Goal: Task Accomplishment & Management: Use online tool/utility

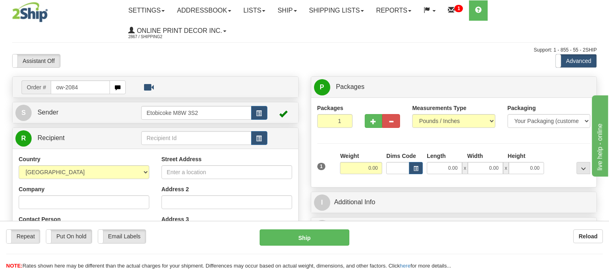
type input "ow-2084"
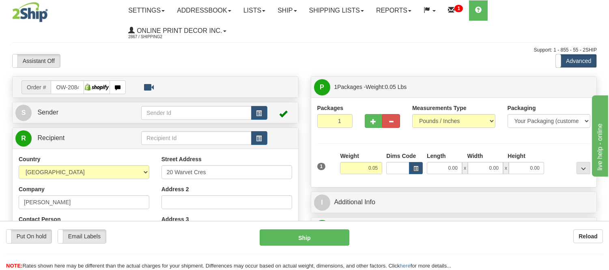
type input "EAST YORK"
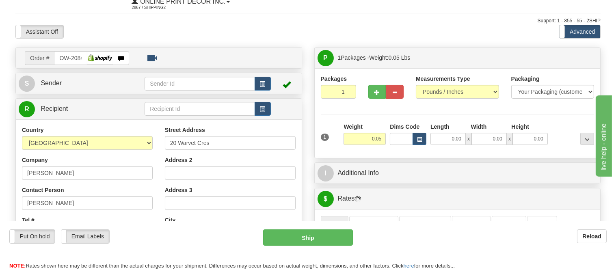
scroll to position [45, 0]
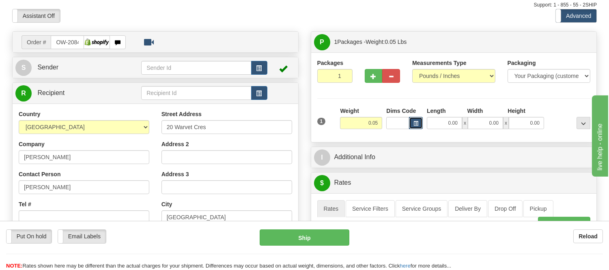
click at [415, 120] on button "button" at bounding box center [416, 123] width 14 height 12
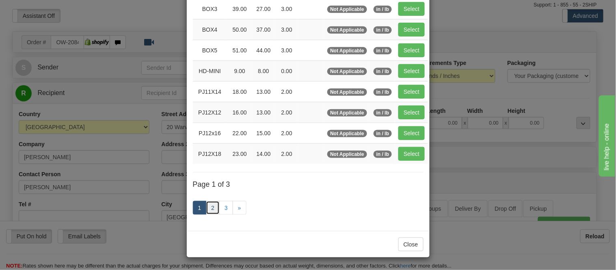
click at [209, 205] on link "2" at bounding box center [213, 208] width 14 height 14
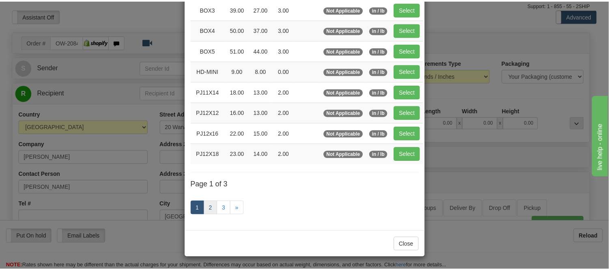
scroll to position [132, 0]
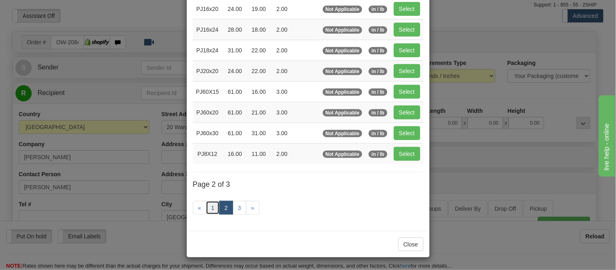
click at [209, 205] on link "1" at bounding box center [213, 208] width 14 height 14
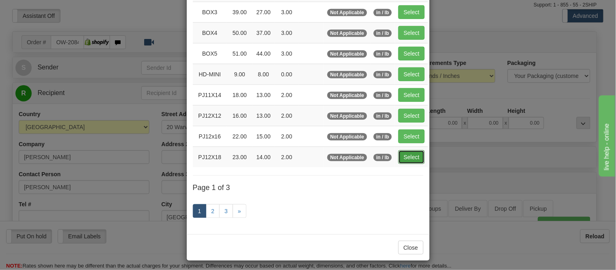
click at [404, 155] on button "Select" at bounding box center [411, 157] width 26 height 14
type input "PJ12X18"
type input "23.00"
type input "14.00"
type input "2.00"
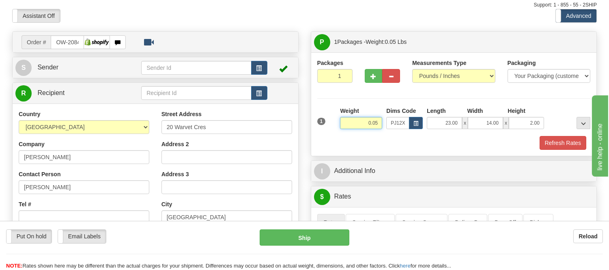
drag, startPoint x: 379, startPoint y: 122, endPoint x: 338, endPoint y: 130, distance: 41.0
click at [338, 130] on div "Weight 0.05" at bounding box center [361, 121] width 46 height 28
type input "2.99"
click at [557, 142] on button "Refresh Rates" at bounding box center [563, 143] width 47 height 14
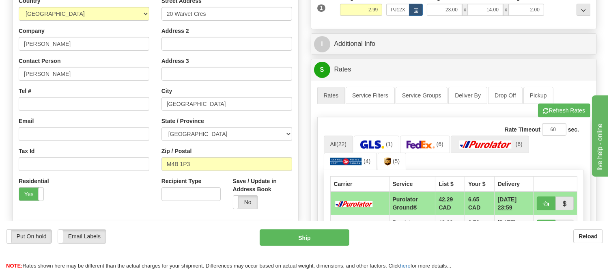
scroll to position [180, 0]
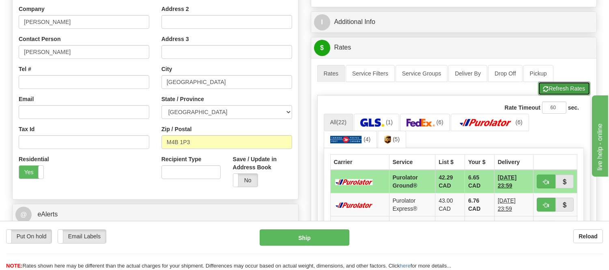
click at [554, 88] on button "Refresh Rates" at bounding box center [564, 89] width 52 height 14
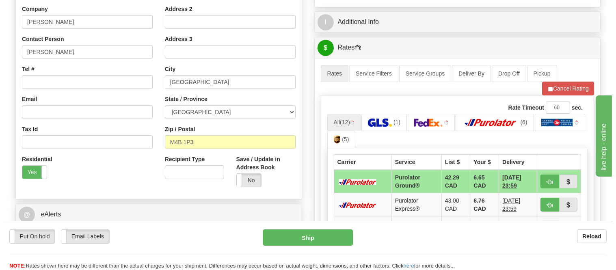
scroll to position [225, 0]
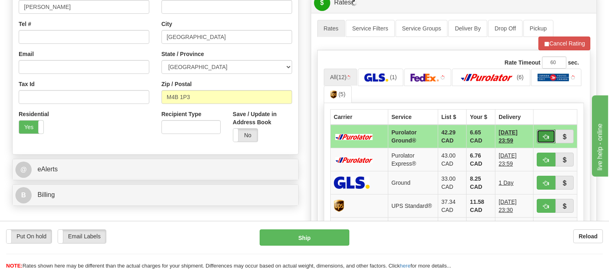
click at [543, 134] on span "button" at bounding box center [546, 136] width 6 height 5
click at [557, 88] on ul "All (18) (1) (6) (6) (5)" at bounding box center [454, 86] width 261 height 35
click at [545, 135] on span "button" at bounding box center [546, 136] width 6 height 5
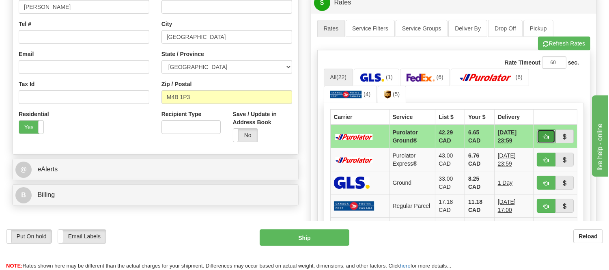
click at [544, 135] on span "button" at bounding box center [546, 136] width 6 height 5
type input "260"
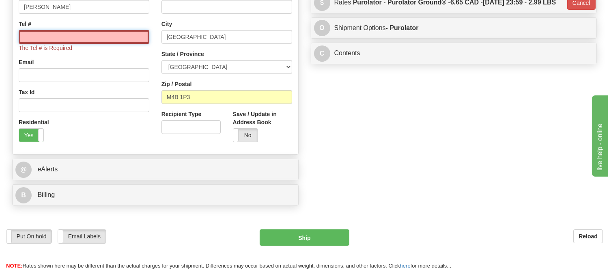
click at [136, 39] on input "Tel #" at bounding box center [84, 37] width 131 height 14
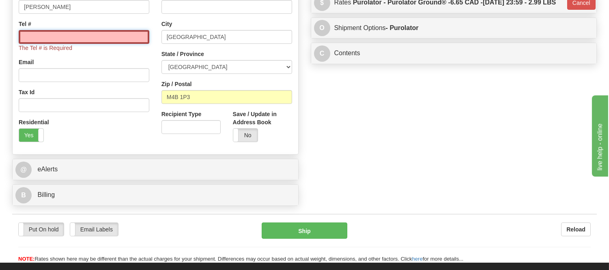
type input "416-406-6900"
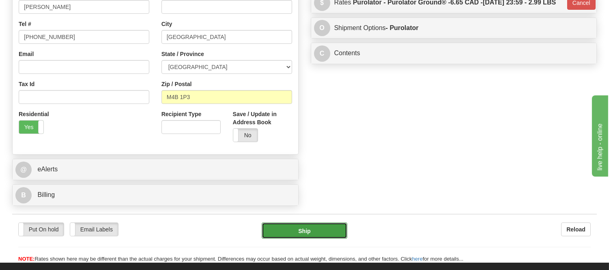
click at [302, 232] on button "Ship" at bounding box center [304, 230] width 85 height 16
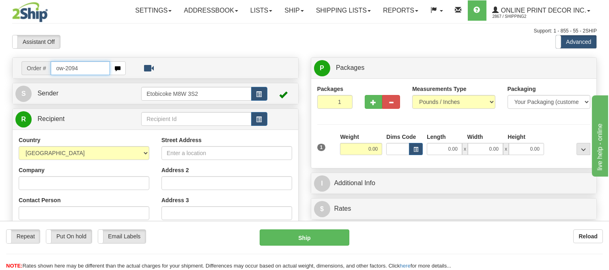
type input "ow-2094"
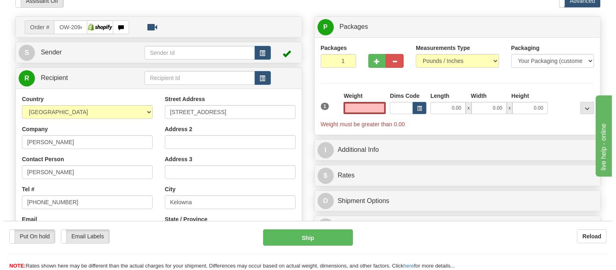
scroll to position [90, 0]
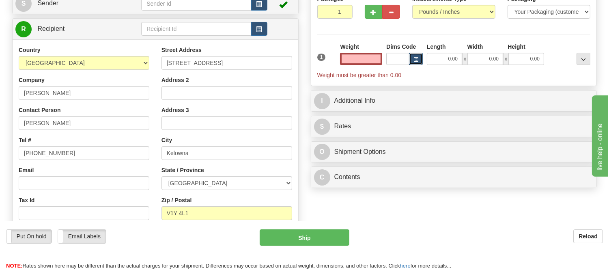
type input "0.00"
click at [420, 55] on button "button" at bounding box center [416, 59] width 14 height 12
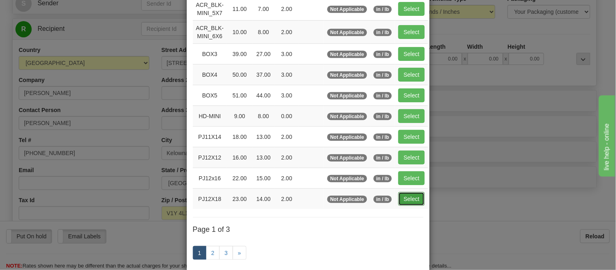
click at [408, 198] on button "Select" at bounding box center [411, 199] width 26 height 14
type input "PJ12X18"
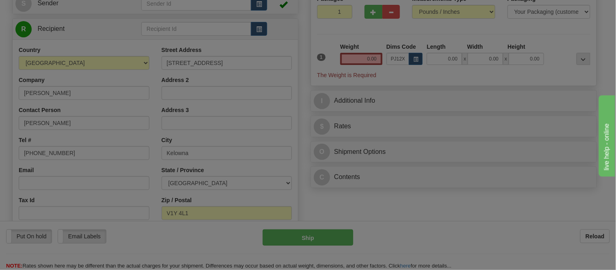
type input "23.00"
type input "14.00"
type input "2.00"
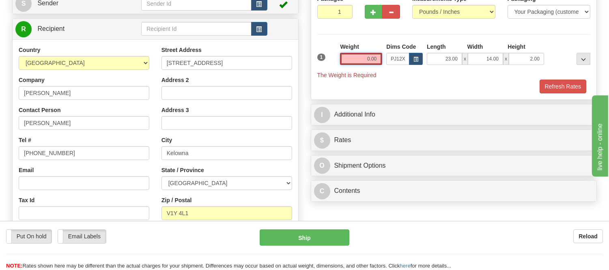
drag, startPoint x: 379, startPoint y: 57, endPoint x: 309, endPoint y: 62, distance: 70.4
click at [309, 62] on div "P Packages 1 Packages - Weight: 0.00 Lbs Shipment Level Shipm. Package Level Pa…" at bounding box center [454, 86] width 299 height 239
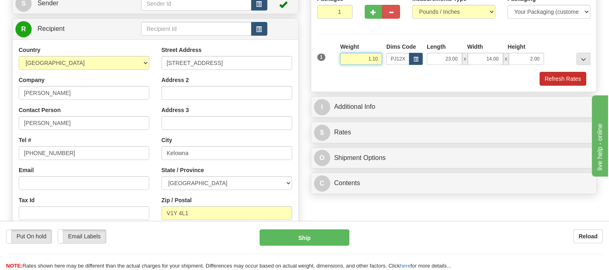
type input "1.10"
click at [559, 80] on button "Refresh Rates" at bounding box center [563, 79] width 47 height 14
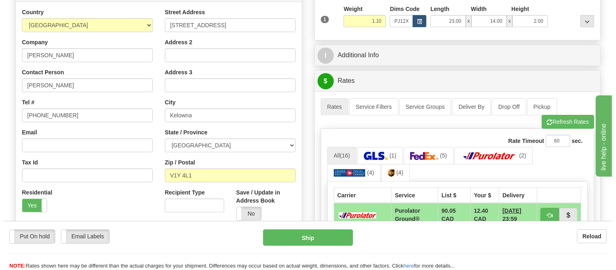
scroll to position [225, 0]
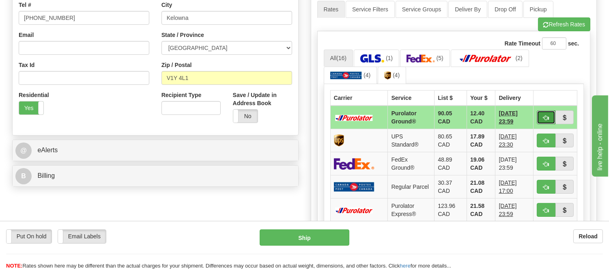
click at [543, 121] on button "button" at bounding box center [546, 117] width 19 height 14
type input "260"
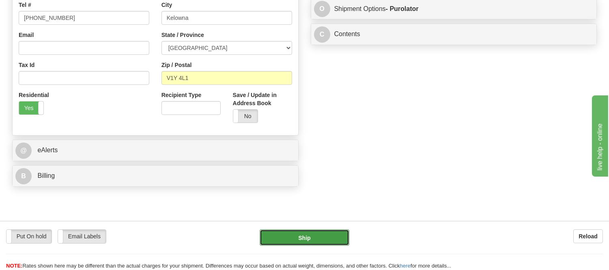
click at [329, 242] on button "Ship" at bounding box center [304, 237] width 89 height 16
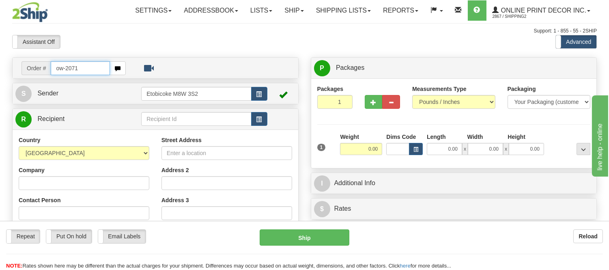
type input "ow-2071"
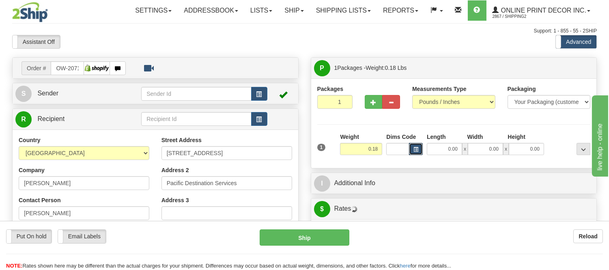
click at [417, 149] on span "button" at bounding box center [416, 149] width 5 height 4
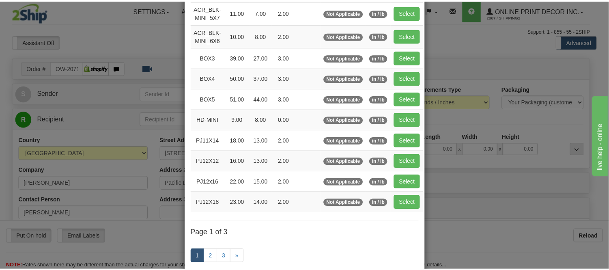
scroll to position [90, 0]
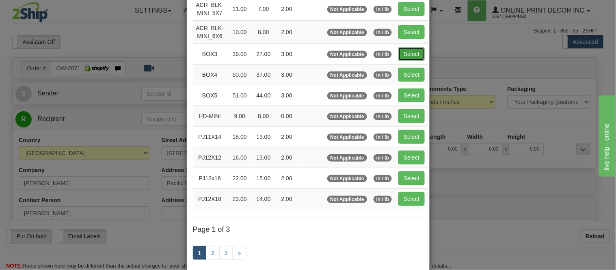
click at [405, 52] on button "Select" at bounding box center [411, 54] width 26 height 14
type input "BOX3"
type input "39.00"
type input "27.00"
type input "3.00"
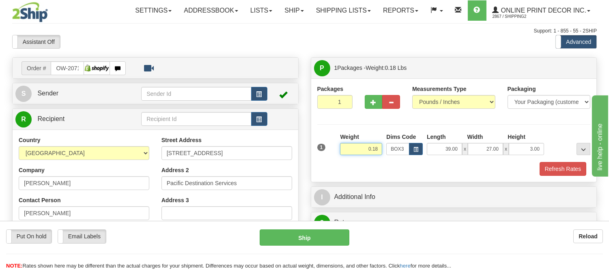
drag, startPoint x: 381, startPoint y: 149, endPoint x: 337, endPoint y: 153, distance: 44.8
click at [337, 153] on div "1 Weight 0.18 Dims Code BOX3" at bounding box center [454, 147] width 278 height 29
type input "7.98"
click at [572, 167] on button "Refresh Rates" at bounding box center [563, 169] width 47 height 14
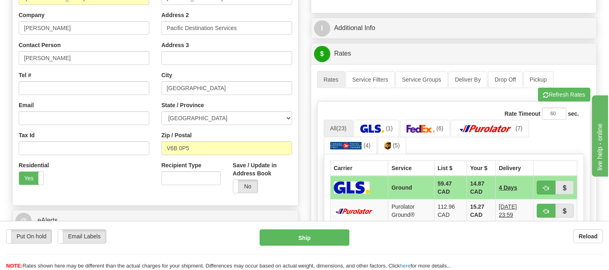
scroll to position [165, 0]
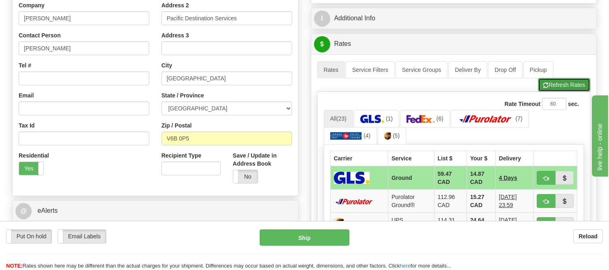
click at [565, 86] on button "Refresh Rates" at bounding box center [564, 85] width 52 height 14
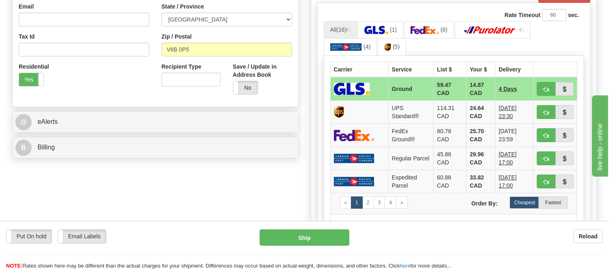
scroll to position [255, 0]
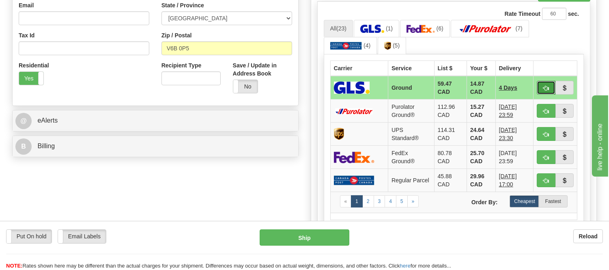
click at [542, 92] on button "button" at bounding box center [546, 88] width 19 height 14
type input "1"
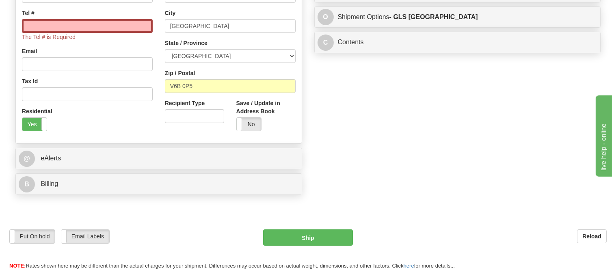
scroll to position [173, 0]
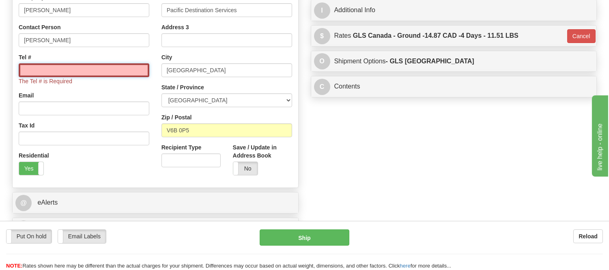
click at [91, 73] on input "Tel #" at bounding box center [84, 70] width 131 height 14
type input "[PHONE_NUMBER]"
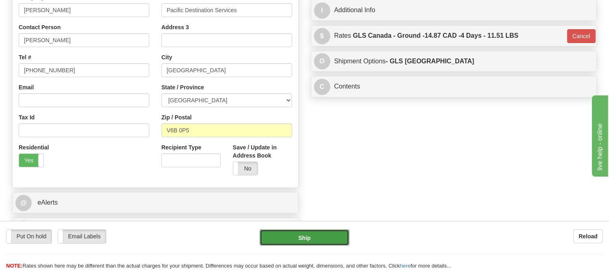
click at [320, 245] on button "Ship" at bounding box center [304, 237] width 89 height 16
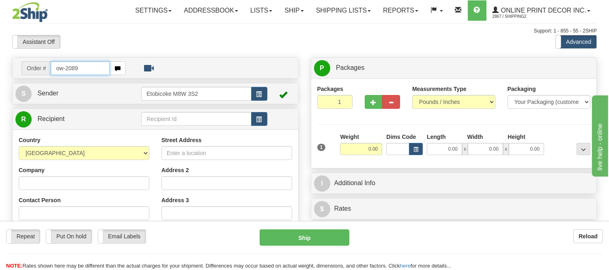
type input "ow-2089"
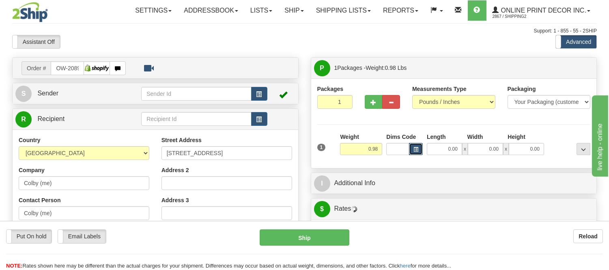
click at [416, 151] on span "button" at bounding box center [416, 149] width 5 height 4
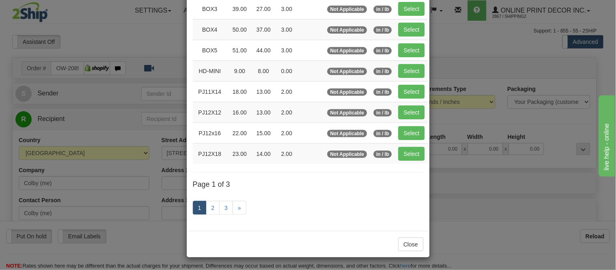
scroll to position [136, 0]
click at [212, 208] on link "2" at bounding box center [213, 208] width 14 height 14
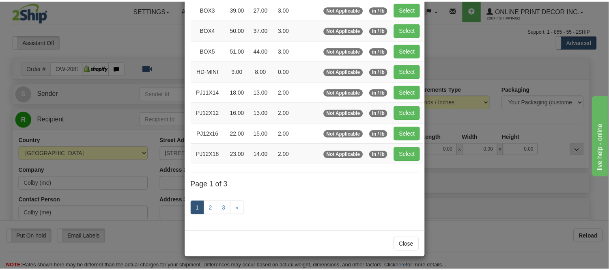
scroll to position [132, 0]
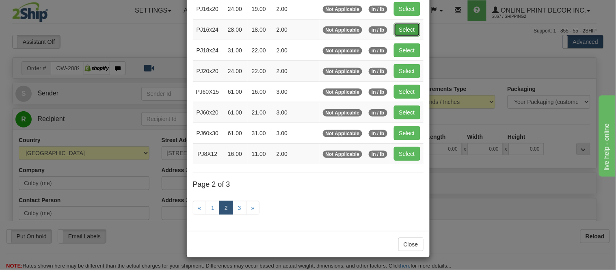
click at [398, 28] on button "Select" at bounding box center [407, 30] width 26 height 14
type input "PJ16x24"
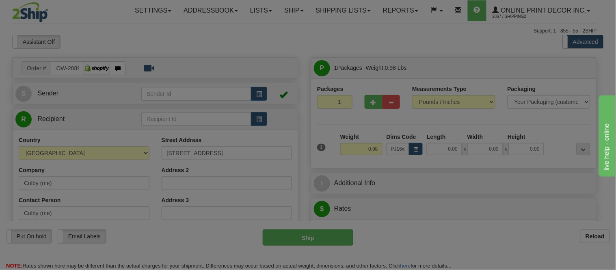
type input "28.00"
type input "18.00"
type input "2.00"
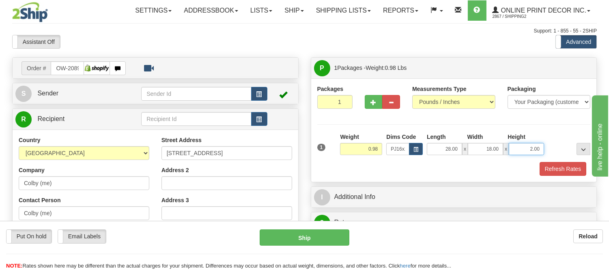
drag, startPoint x: 541, startPoint y: 151, endPoint x: 517, endPoint y: 156, distance: 24.2
click at [517, 156] on div "1 Weight 0.98 Dims Code x x" at bounding box center [454, 147] width 278 height 29
drag, startPoint x: 380, startPoint y: 147, endPoint x: 338, endPoint y: 156, distance: 43.3
click at [338, 156] on div "Weight 0.98" at bounding box center [361, 147] width 46 height 28
click button "Delete" at bounding box center [0, 0] width 0 height 0
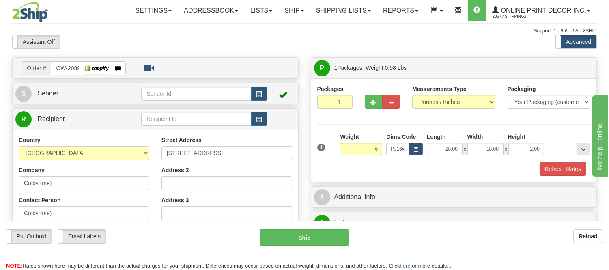
type input "6.00"
click at [546, 175] on button "Refresh Rates" at bounding box center [563, 169] width 47 height 14
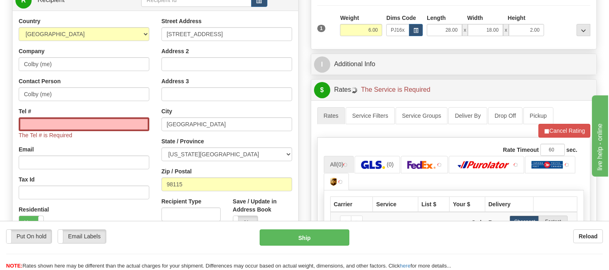
scroll to position [135, 0]
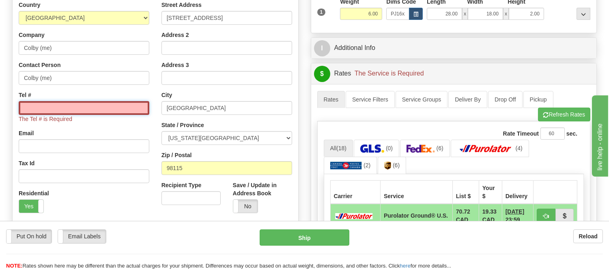
click at [93, 113] on input "Tel #" at bounding box center [84, 108] width 131 height 14
type input "416-406-6900"
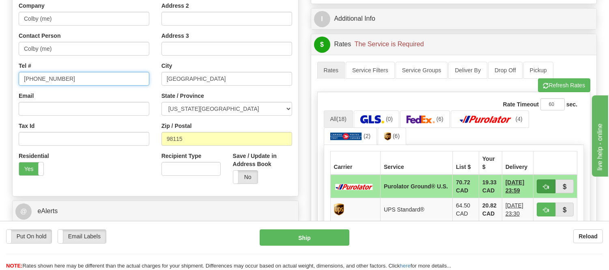
scroll to position [225, 0]
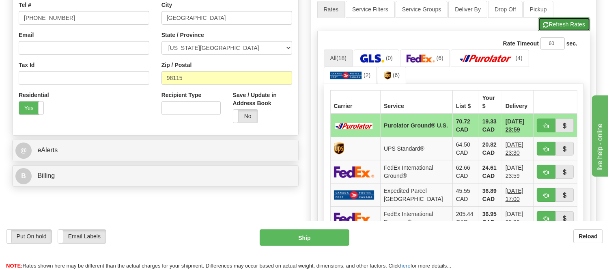
click at [545, 28] on button "Refresh Rates" at bounding box center [564, 24] width 52 height 14
click at [545, 147] on span "button" at bounding box center [546, 149] width 6 height 5
type input "11"
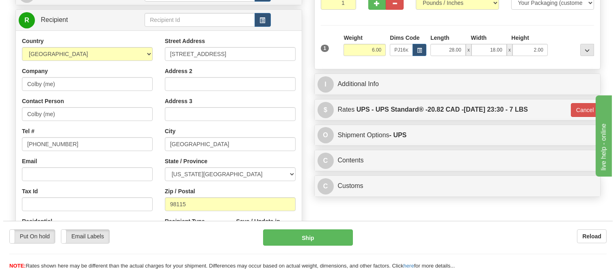
scroll to position [180, 0]
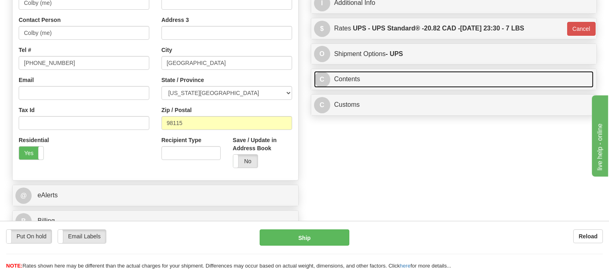
click at [399, 86] on link "C Contents" at bounding box center [454, 79] width 280 height 17
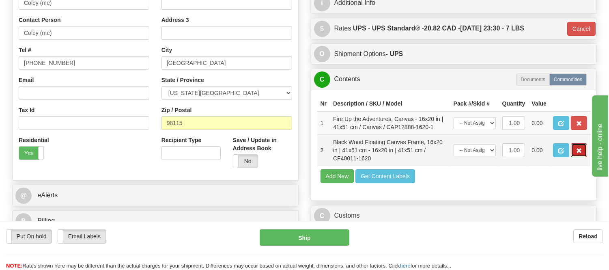
click at [575, 157] on button "button" at bounding box center [579, 150] width 16 height 14
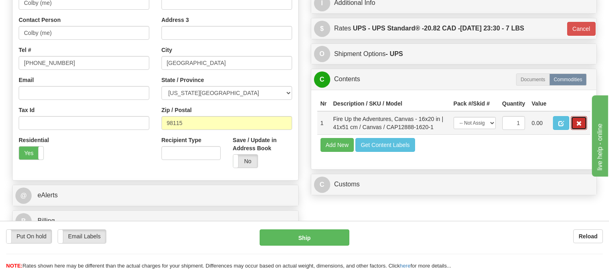
click at [578, 126] on span "button" at bounding box center [579, 123] width 6 height 5
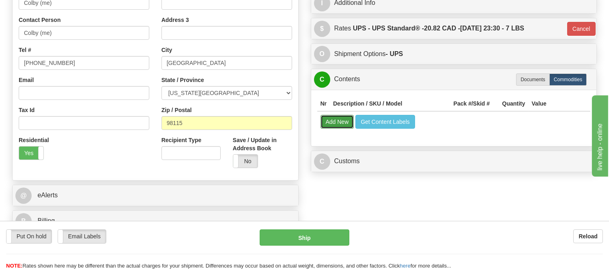
click at [343, 126] on button "Add New" at bounding box center [338, 122] width 34 height 14
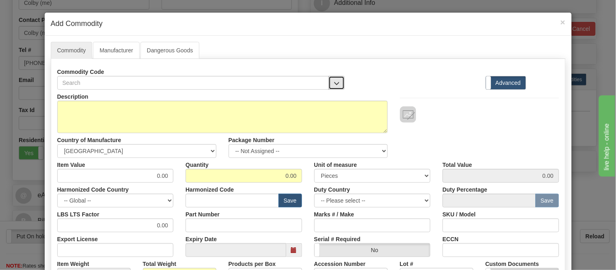
click at [334, 86] on span "button" at bounding box center [337, 83] width 6 height 5
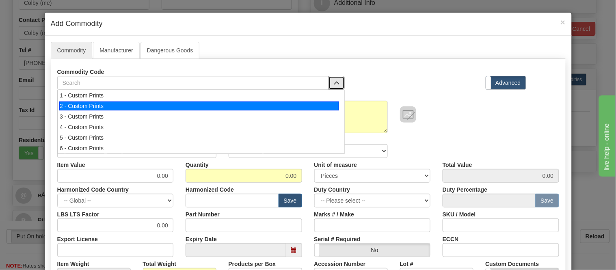
click at [331, 108] on div "2 - Custom Prints" at bounding box center [199, 105] width 280 height 9
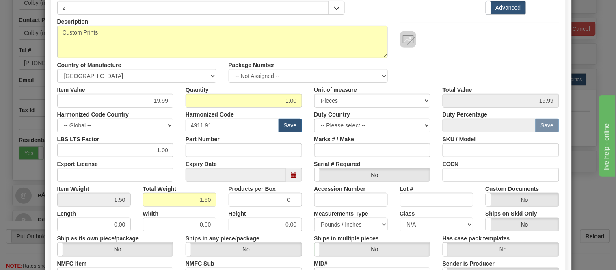
scroll to position [192, 0]
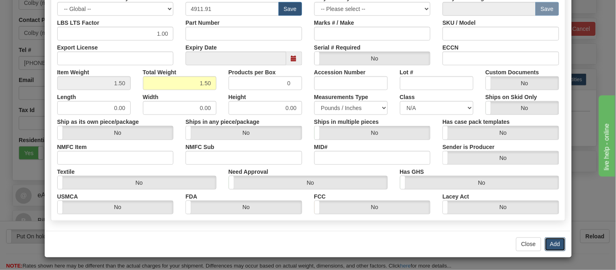
click at [556, 239] on button "Add" at bounding box center [555, 244] width 21 height 14
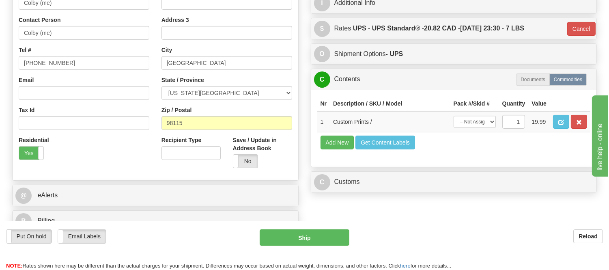
click at [321, 246] on div "Put On hold Put On hold Email Labels Email Labels Edit Reload Ship" at bounding box center [304, 249] width 609 height 41
click at [326, 240] on button "Ship" at bounding box center [304, 237] width 89 height 16
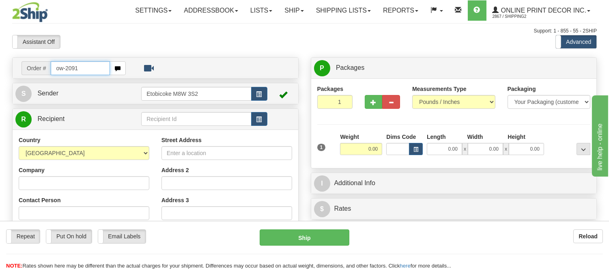
type input "ow-2091"
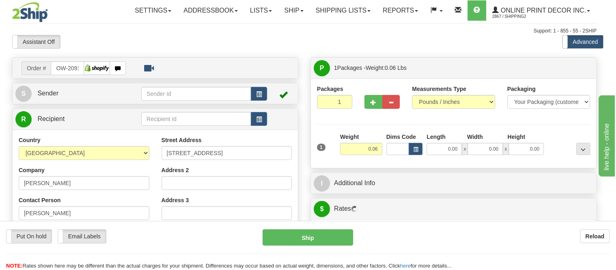
type input "NIAGARA ON THE LAKE"
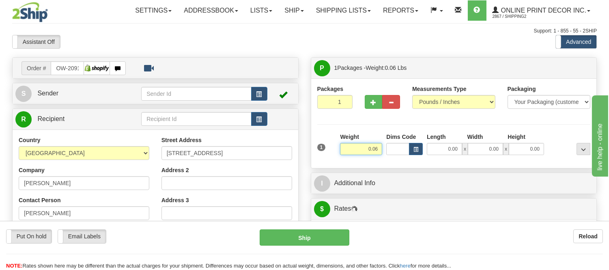
drag, startPoint x: 379, startPoint y: 152, endPoint x: 315, endPoint y: 158, distance: 64.9
click at [315, 158] on div "Packages 1 1 Measurements Type" at bounding box center [454, 123] width 286 height 90
type input "1.10"
click at [420, 146] on button "button" at bounding box center [416, 149] width 14 height 12
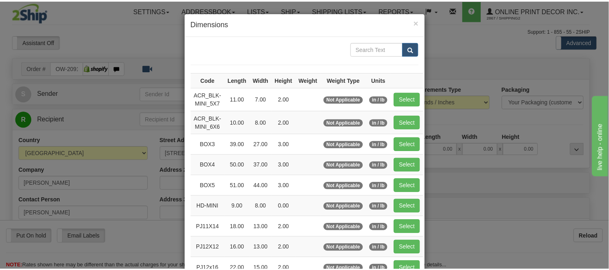
scroll to position [135, 0]
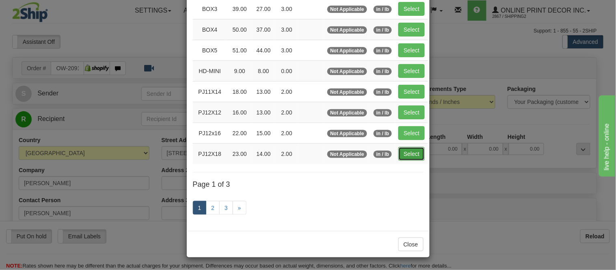
click at [405, 156] on button "Select" at bounding box center [411, 154] width 26 height 14
type input "PJ12X18"
type input "23.00"
type input "14.00"
type input "2.00"
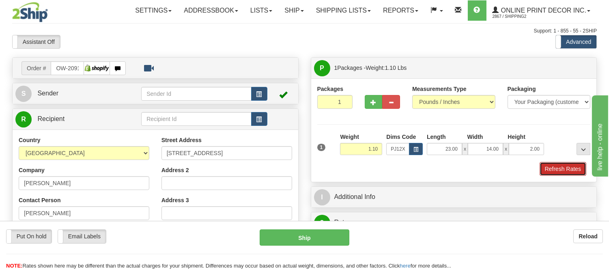
click at [566, 169] on button "Refresh Rates" at bounding box center [563, 169] width 47 height 14
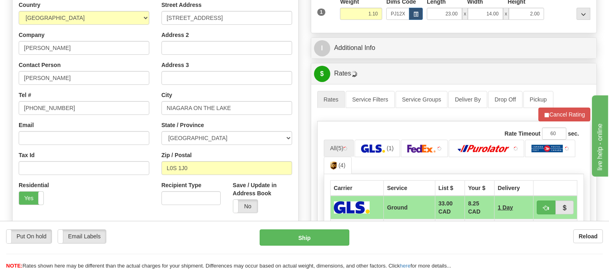
scroll to position [225, 0]
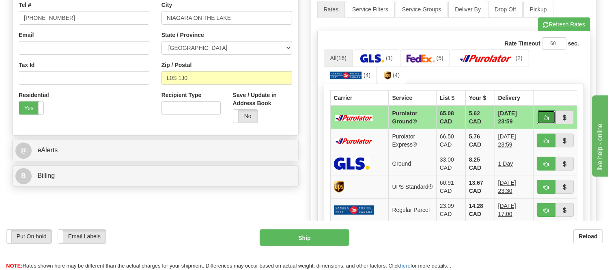
click at [544, 116] on span "button" at bounding box center [546, 117] width 6 height 5
type input "260"
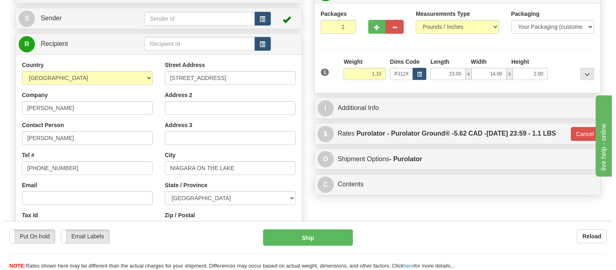
scroll to position [45, 0]
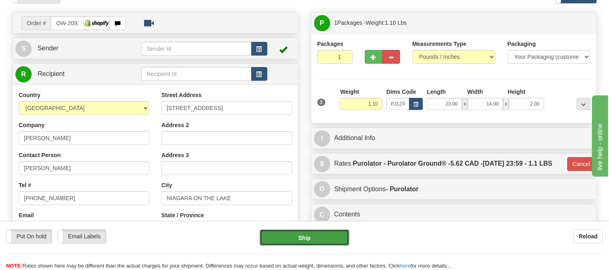
click at [335, 236] on button "Ship" at bounding box center [304, 237] width 89 height 16
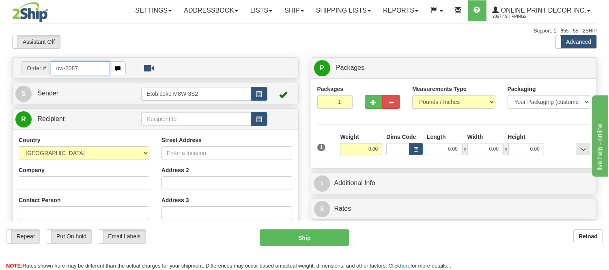
type input "ow-2087"
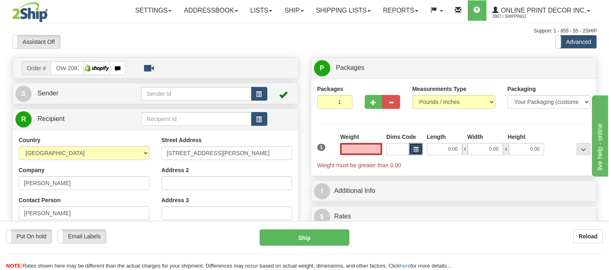
type input "0.00"
click at [418, 151] on span "button" at bounding box center [416, 149] width 5 height 4
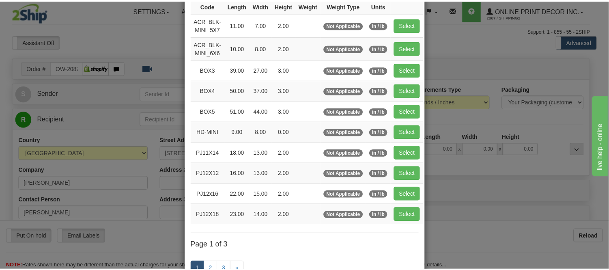
scroll to position [90, 0]
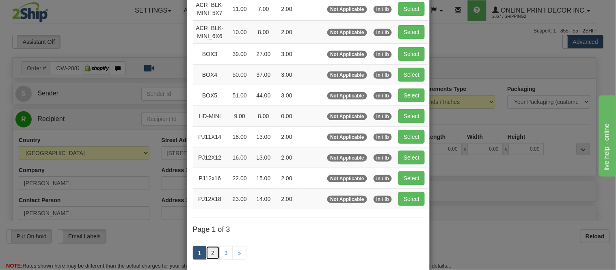
click at [213, 252] on link "2" at bounding box center [213, 253] width 14 height 14
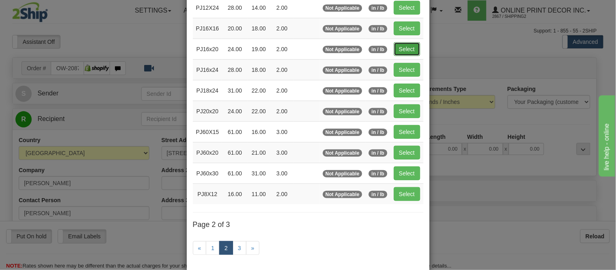
click at [399, 45] on button "Select" at bounding box center [407, 49] width 26 height 14
type input "PJ16x20"
type input "24.00"
type input "19.00"
type input "2.00"
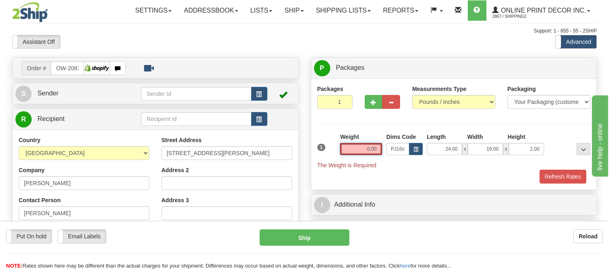
drag, startPoint x: 376, startPoint y: 145, endPoint x: 339, endPoint y: 155, distance: 38.3
click at [339, 155] on div "Weight 0.00" at bounding box center [361, 147] width 46 height 28
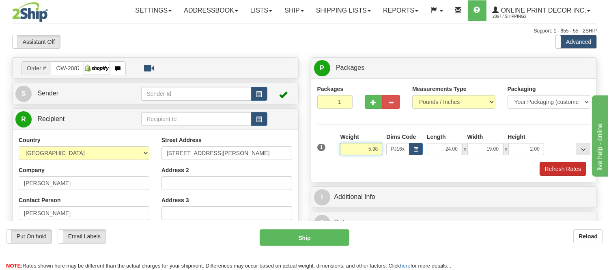
type input "5.98"
click at [569, 163] on button "Refresh Rates" at bounding box center [563, 169] width 47 height 14
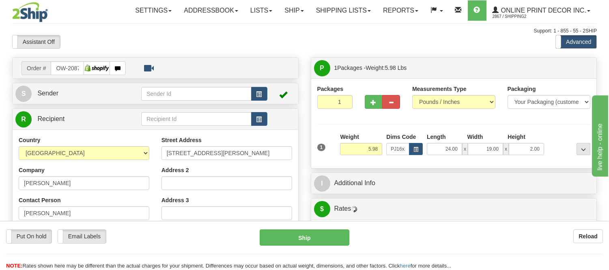
click at [568, 164] on div "Packages 1 1 Measurements Type" at bounding box center [454, 123] width 286 height 90
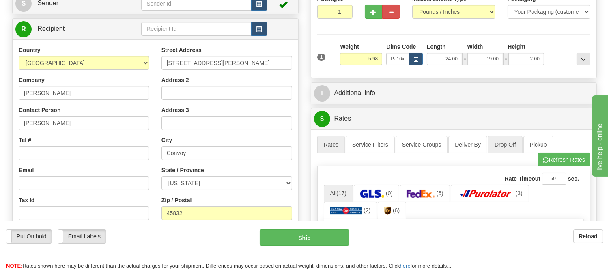
scroll to position [135, 0]
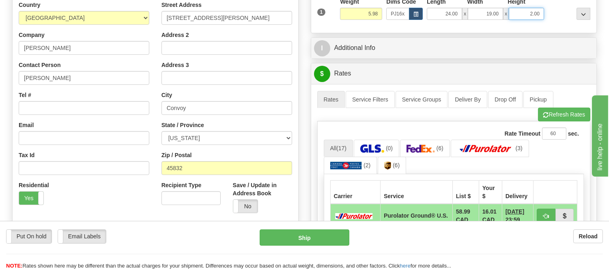
drag, startPoint x: 540, startPoint y: 13, endPoint x: 506, endPoint y: 14, distance: 34.1
click at [506, 14] on div "24.00 x 19.00 x 2.00" at bounding box center [485, 14] width 117 height 12
click button "Delete" at bounding box center [0, 0] width 0 height 0
type input "4.00"
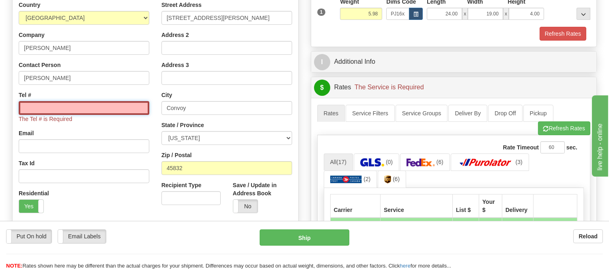
click at [106, 112] on input "Tel #" at bounding box center [84, 108] width 131 height 14
type input "416-406-6900"
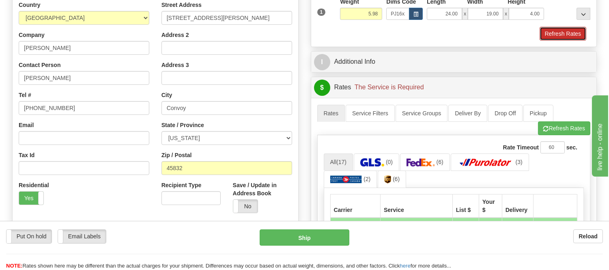
click at [557, 33] on button "Refresh Rates" at bounding box center [563, 34] width 47 height 14
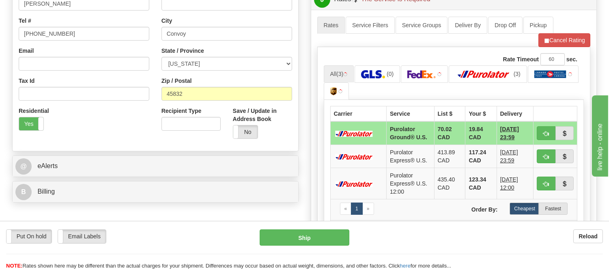
scroll to position [225, 0]
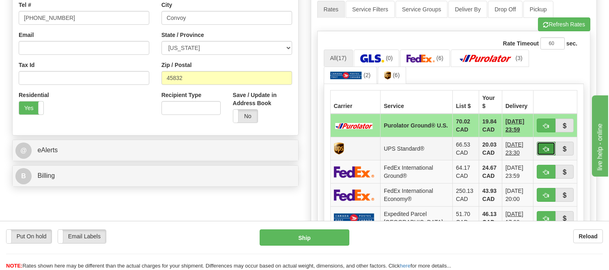
click at [544, 147] on span "button" at bounding box center [546, 149] width 6 height 5
type input "11"
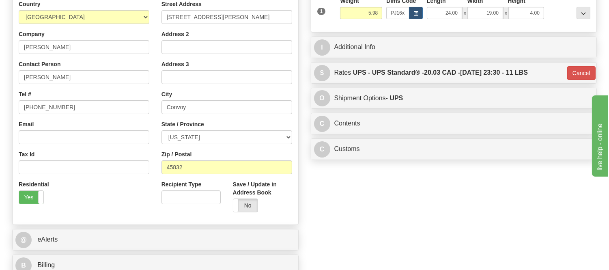
scroll to position [135, 0]
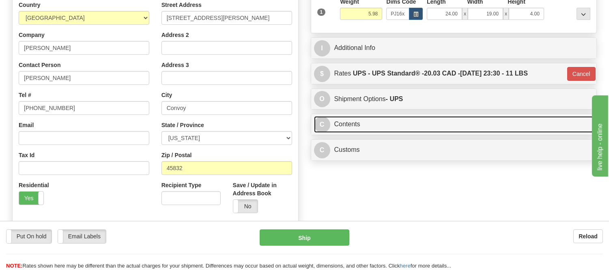
click at [392, 131] on link "C Contents" at bounding box center [454, 124] width 280 height 17
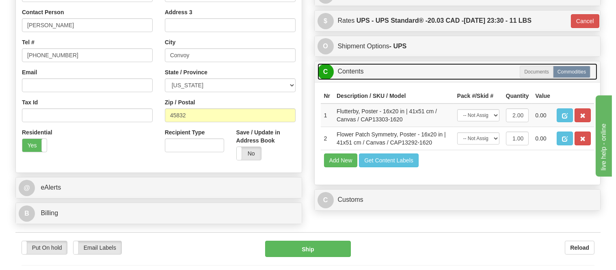
scroll to position [270, 0]
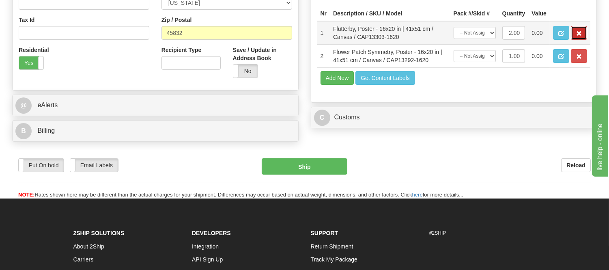
click at [574, 40] on button "button" at bounding box center [579, 33] width 16 height 14
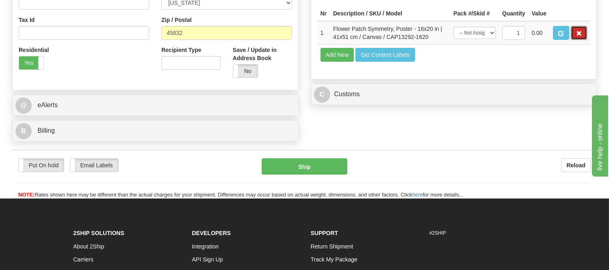
click at [574, 40] on button "button" at bounding box center [579, 33] width 16 height 14
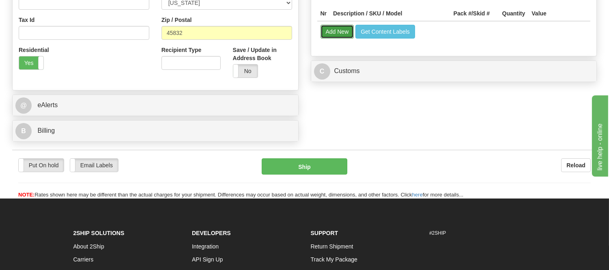
click at [328, 28] on button "Add New" at bounding box center [338, 32] width 34 height 14
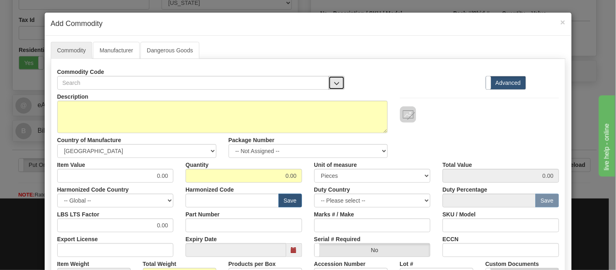
click at [328, 78] on button "button" at bounding box center [336, 83] width 16 height 14
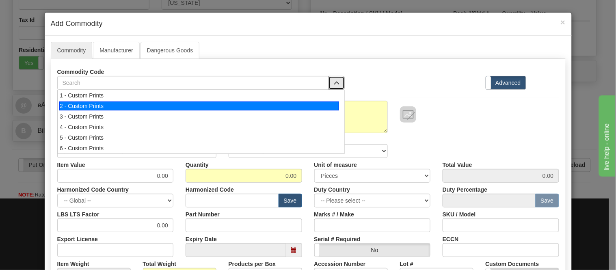
click at [323, 106] on div "2 - Custom Prints" at bounding box center [199, 105] width 280 height 9
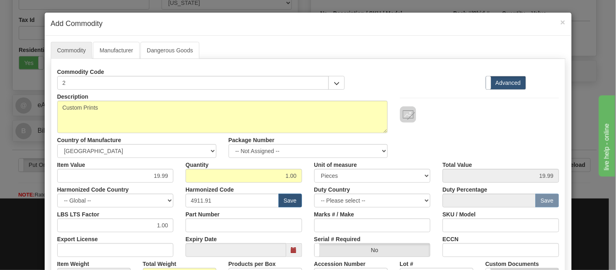
scroll to position [192, 0]
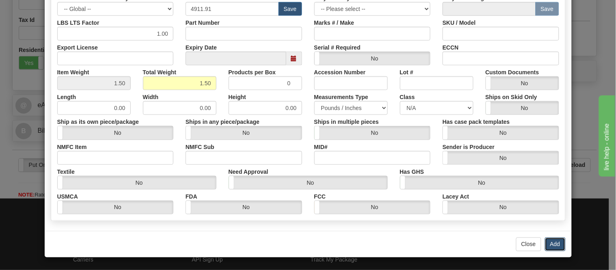
click at [551, 244] on button "Add" at bounding box center [555, 244] width 21 height 14
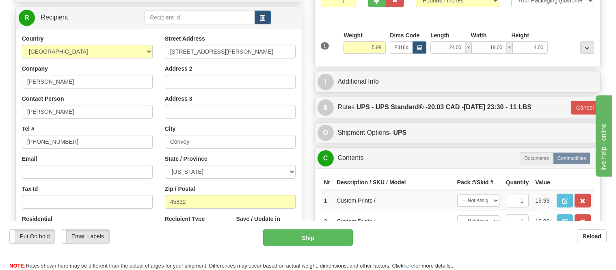
scroll to position [45, 0]
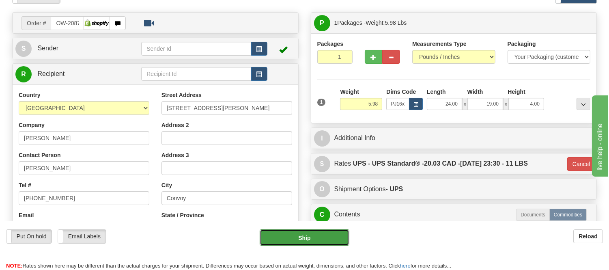
click at [325, 237] on button "Ship" at bounding box center [304, 237] width 89 height 16
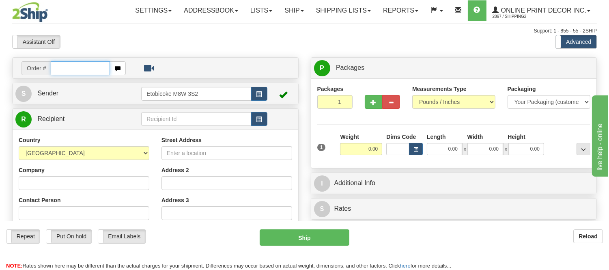
click at [98, 68] on input "text" at bounding box center [80, 68] width 59 height 14
type input "ow-2077"
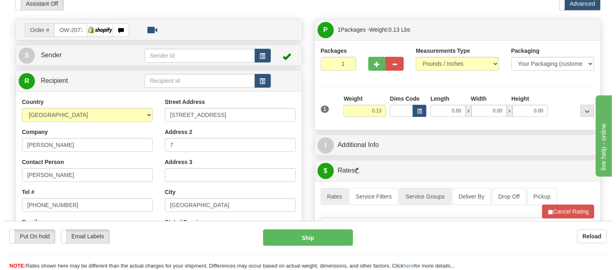
scroll to position [90, 0]
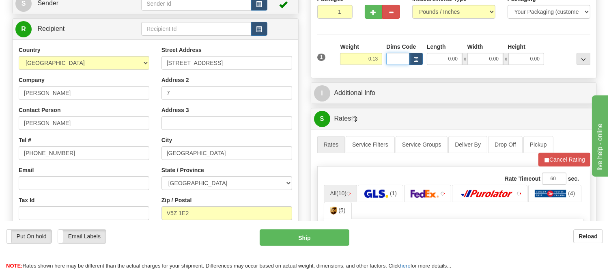
click at [408, 59] on input "Dims Code" at bounding box center [397, 59] width 23 height 12
click at [408, 58] on input "Dims Code" at bounding box center [397, 59] width 23 height 12
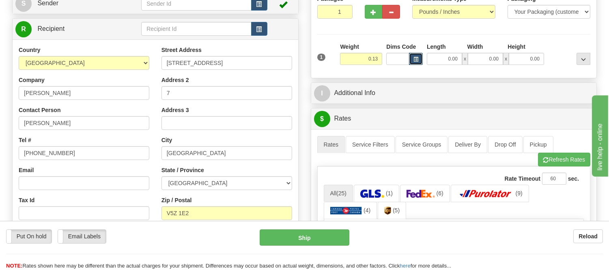
click at [415, 58] on span "button" at bounding box center [416, 59] width 5 height 4
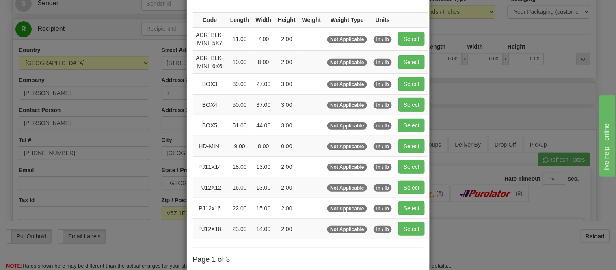
scroll to position [135, 0]
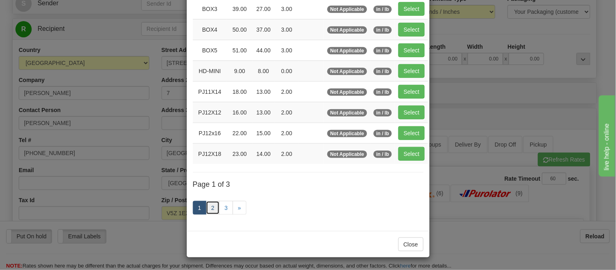
click at [210, 211] on link "2" at bounding box center [213, 208] width 14 height 14
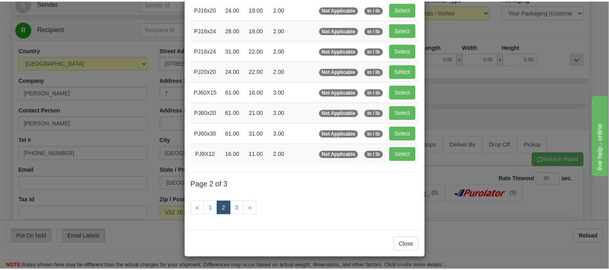
scroll to position [132, 0]
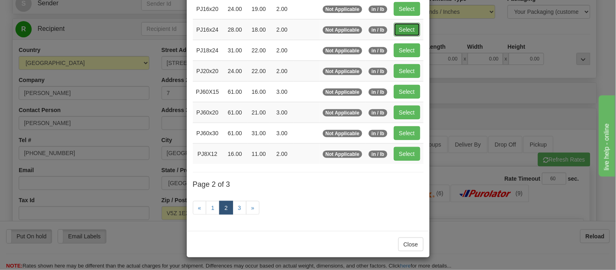
click at [403, 26] on button "Select" at bounding box center [407, 30] width 26 height 14
type input "PJ16x24"
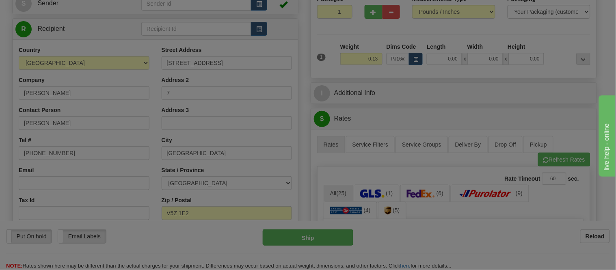
type input "28.00"
type input "18.00"
type input "2.00"
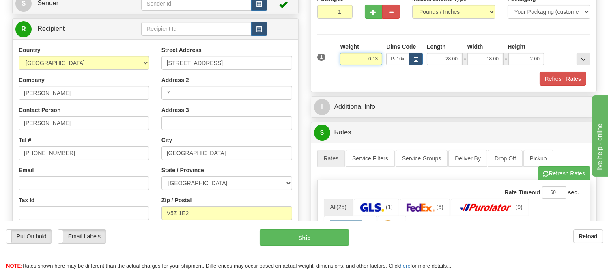
drag, startPoint x: 379, startPoint y: 60, endPoint x: 343, endPoint y: 75, distance: 38.6
click at [343, 75] on div "1 Weight 0.13 Dims Code PJ16x24 Length Width Height x x" at bounding box center [454, 64] width 274 height 43
click button "Delete" at bounding box center [0, 0] width 0 height 0
type input "4.00"
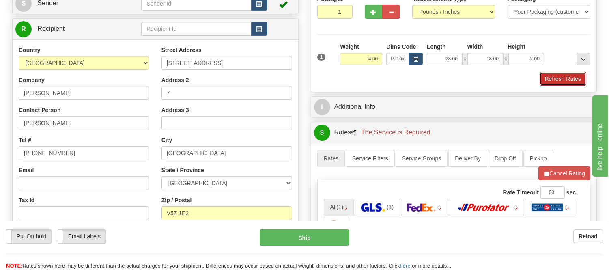
click at [547, 80] on button "Refresh Rates" at bounding box center [563, 79] width 47 height 14
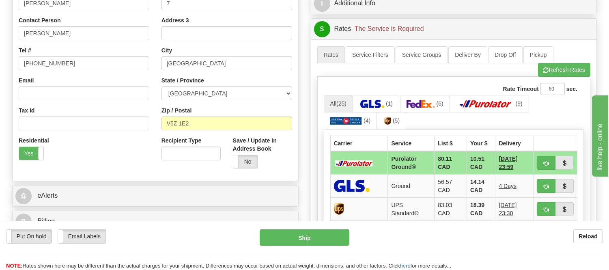
scroll to position [180, 0]
click at [539, 164] on button "button" at bounding box center [546, 162] width 19 height 14
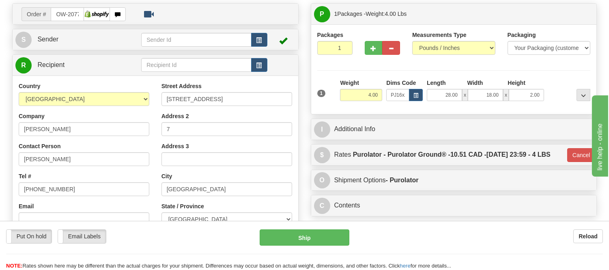
scroll to position [45, 0]
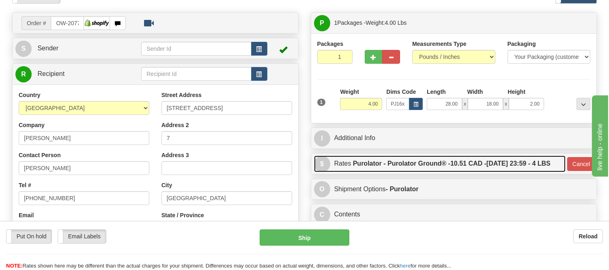
click at [516, 162] on label "Purolator - Purolator Ground® - 10.51 CAD - 08/18/2025 23:59 - 4 LBS" at bounding box center [452, 163] width 198 height 16
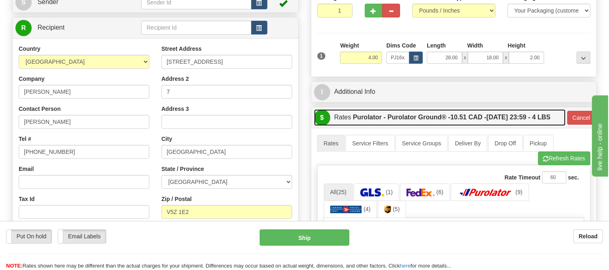
scroll to position [180, 0]
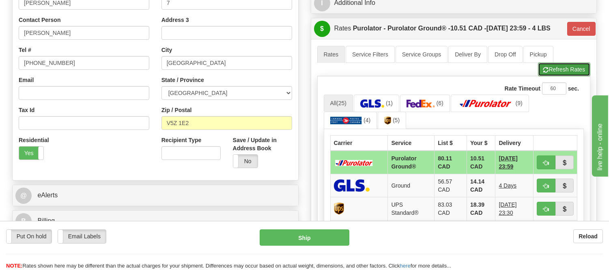
click at [563, 74] on button "Refresh Rates" at bounding box center [564, 69] width 52 height 14
type input "260"
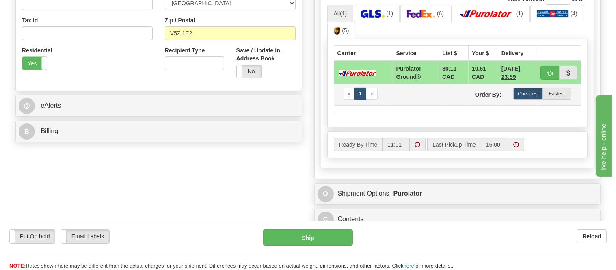
scroll to position [270, 0]
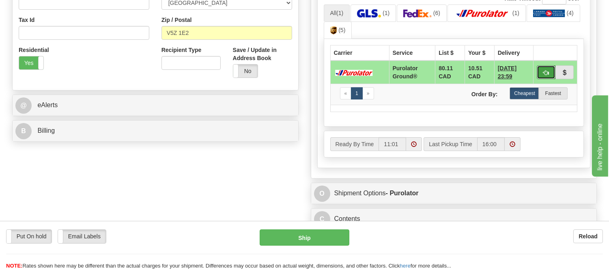
click at [538, 69] on button "button" at bounding box center [546, 72] width 19 height 14
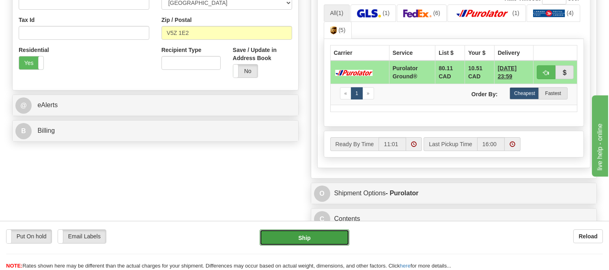
click at [306, 235] on button "Ship" at bounding box center [304, 237] width 89 height 16
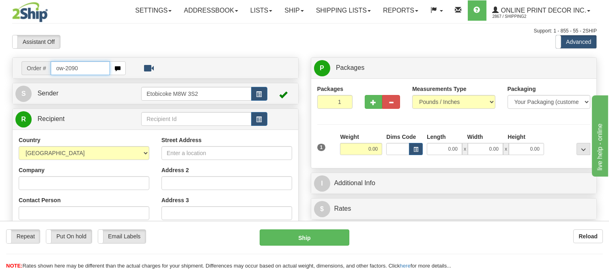
type input "ow-2090"
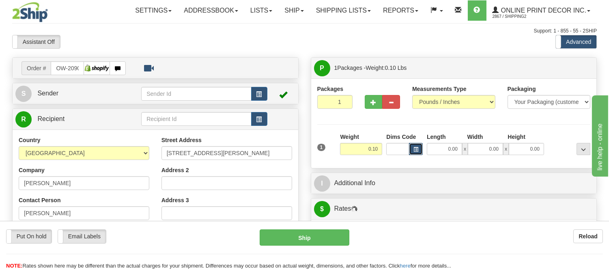
click at [415, 152] on span "button" at bounding box center [416, 149] width 5 height 4
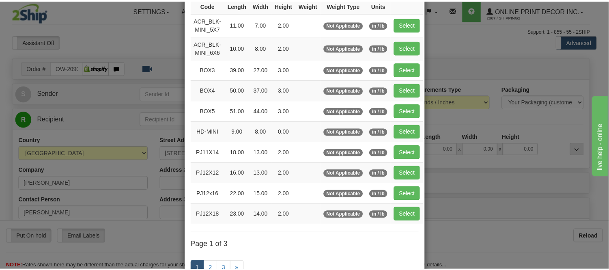
scroll to position [90, 0]
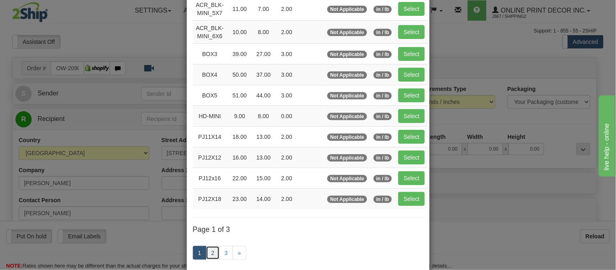
click at [207, 253] on link "2" at bounding box center [213, 253] width 14 height 14
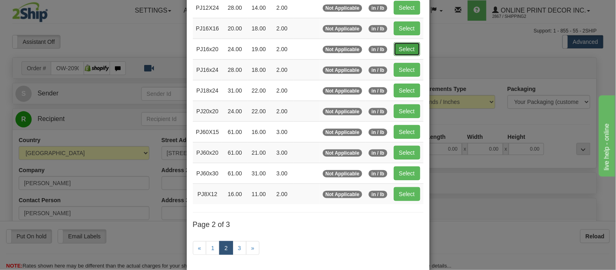
click at [411, 44] on button "Select" at bounding box center [407, 49] width 26 height 14
type input "PJ16x20"
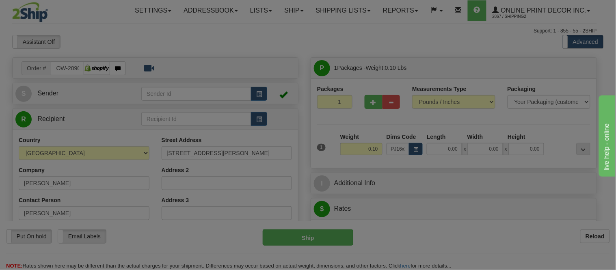
type input "24.00"
type input "19.00"
type input "2.00"
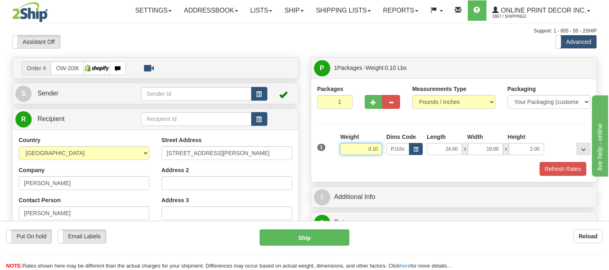
drag, startPoint x: 378, startPoint y: 147, endPoint x: 326, endPoint y: 140, distance: 52.4
click at [326, 140] on div "1 Weight 0.10 Dims Code x x" at bounding box center [454, 147] width 278 height 29
type input "2.20"
click at [578, 168] on button "Refresh Rates" at bounding box center [563, 169] width 47 height 14
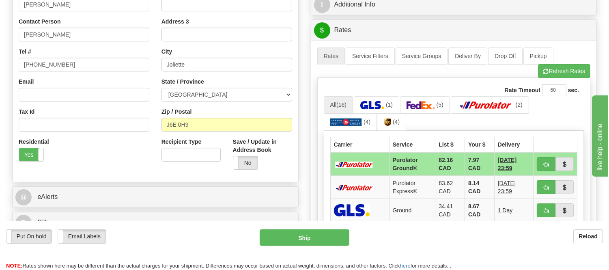
scroll to position [180, 0]
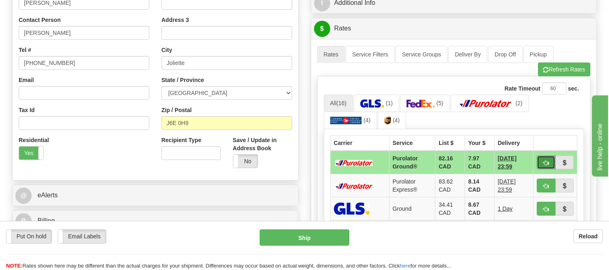
click at [541, 159] on button "button" at bounding box center [546, 162] width 19 height 14
type input "260"
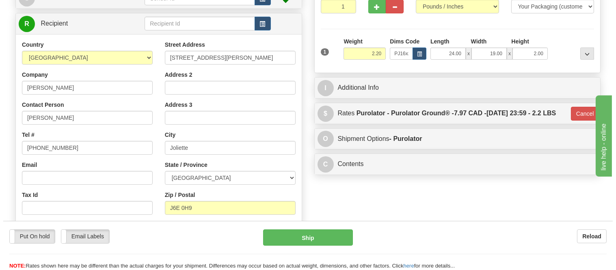
scroll to position [90, 0]
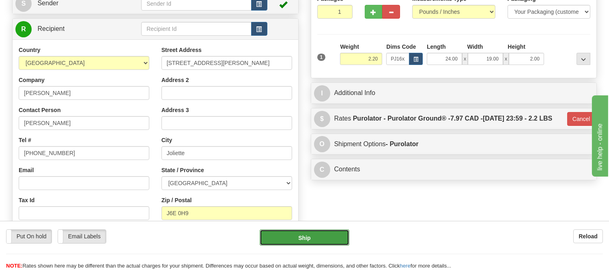
click at [340, 236] on button "Ship" at bounding box center [304, 237] width 89 height 16
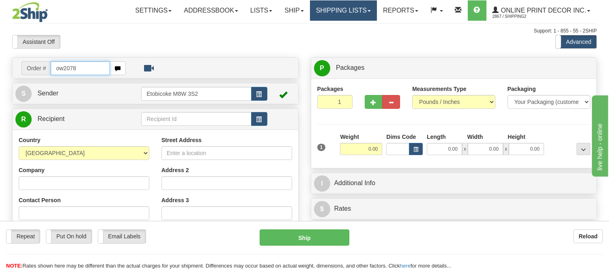
type input "ow2078"
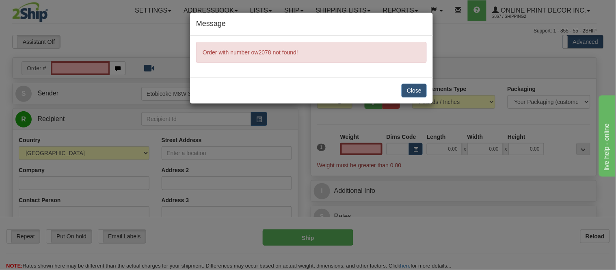
type input "0.00"
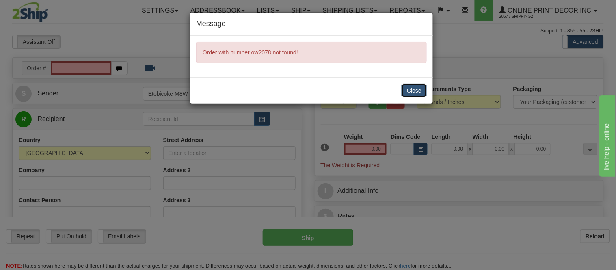
click at [423, 90] on button "Close" at bounding box center [413, 91] width 25 height 14
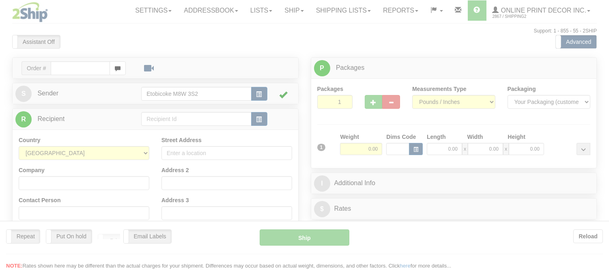
click at [70, 69] on div at bounding box center [304, 135] width 609 height 270
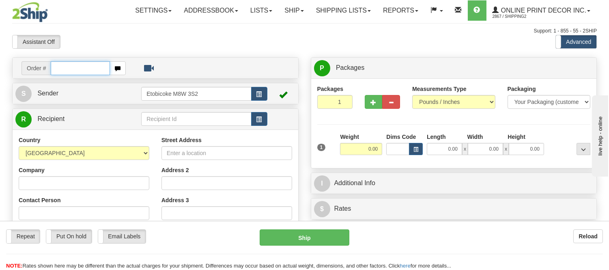
drag, startPoint x: 0, startPoint y: 0, endPoint x: 70, endPoint y: 69, distance: 98.1
click at [70, 69] on input "text" at bounding box center [80, 68] width 59 height 14
type input "ow-2078"
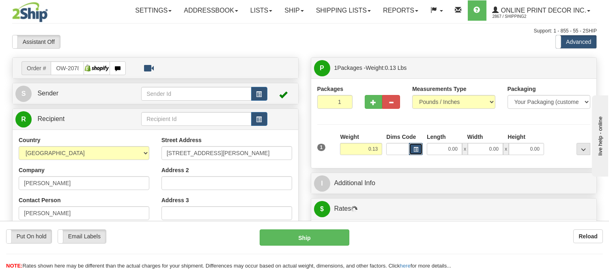
click at [413, 149] on button "button" at bounding box center [416, 149] width 14 height 12
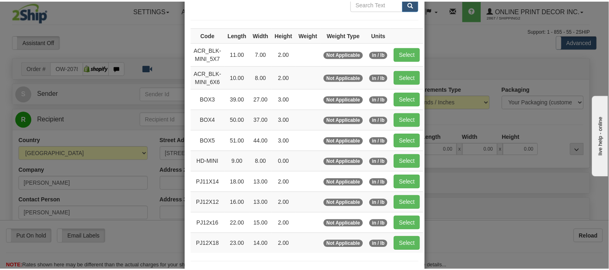
scroll to position [90, 0]
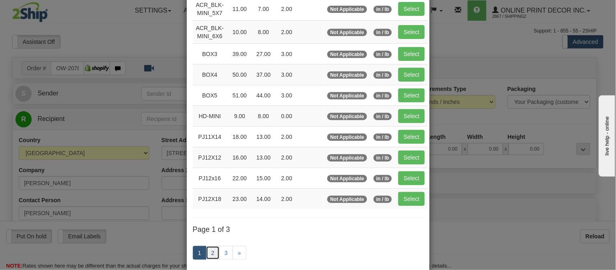
click at [210, 250] on link "2" at bounding box center [213, 253] width 14 height 14
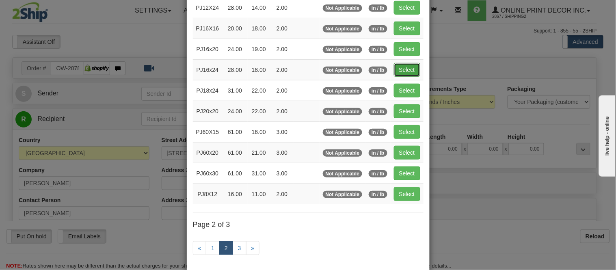
click at [400, 69] on button "Select" at bounding box center [407, 70] width 26 height 14
type input "PJ16x24"
type input "28.00"
type input "18.00"
type input "2.00"
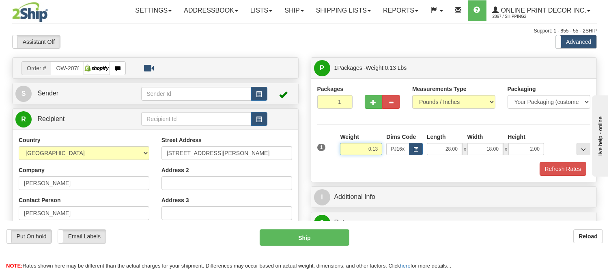
drag, startPoint x: 381, startPoint y: 147, endPoint x: 334, endPoint y: 165, distance: 50.7
click at [334, 165] on div "1 Weight 0.13 Dims Code PJ16x24 Length Width Height x x" at bounding box center [454, 154] width 274 height 43
type input "3.98"
click at [556, 166] on button "Refresh Rates" at bounding box center [563, 169] width 47 height 14
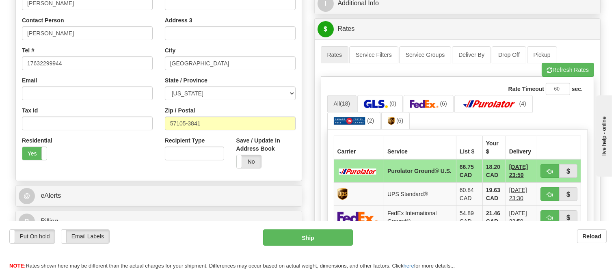
scroll to position [214, 0]
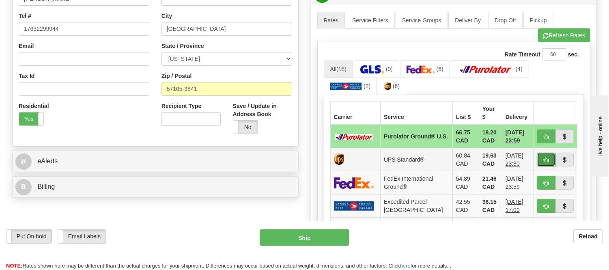
click at [537, 153] on button "button" at bounding box center [546, 160] width 19 height 14
type input "11"
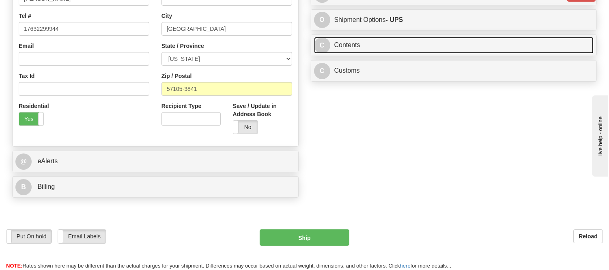
click at [406, 42] on link "C Contents" at bounding box center [454, 45] width 280 height 17
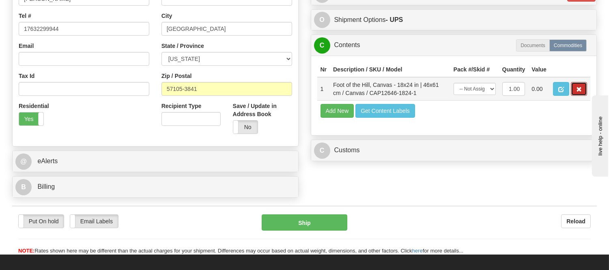
click at [581, 92] on span "button" at bounding box center [579, 89] width 6 height 5
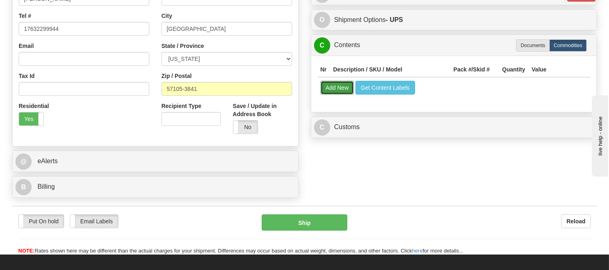
click at [334, 88] on button "Add New" at bounding box center [338, 88] width 34 height 14
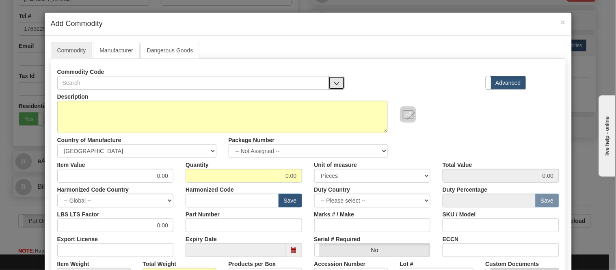
click at [334, 81] on span "button" at bounding box center [337, 83] width 6 height 5
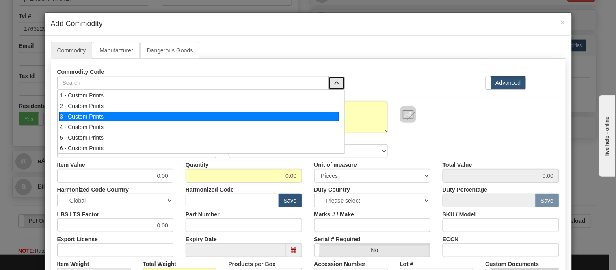
click at [327, 119] on div "3 - Custom Prints" at bounding box center [199, 116] width 280 height 9
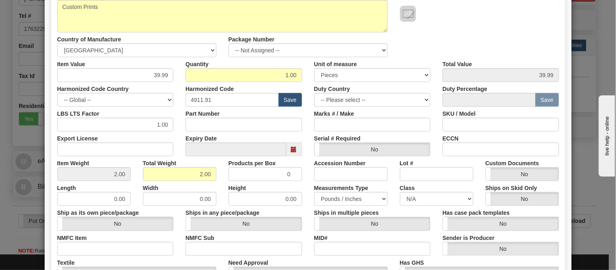
scroll to position [192, 0]
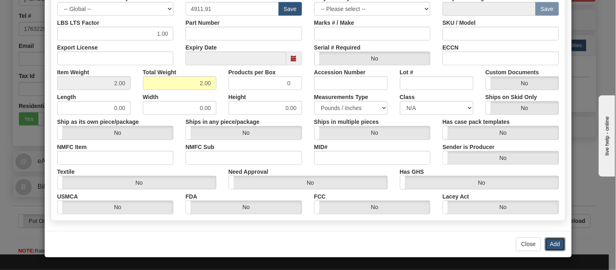
click at [549, 242] on button "Add" at bounding box center [555, 244] width 21 height 14
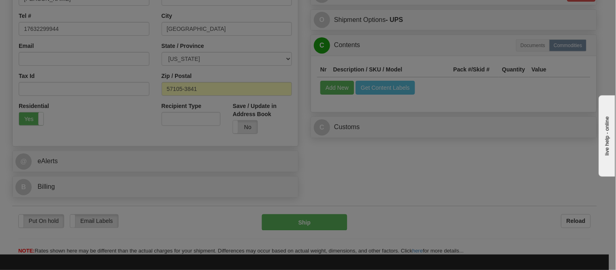
scroll to position [0, 0]
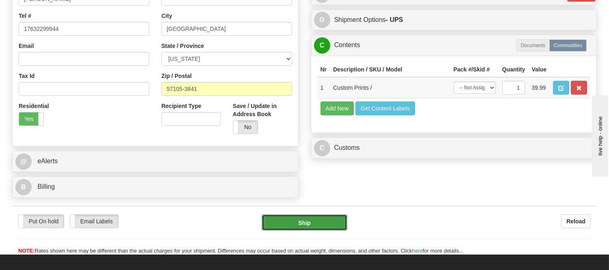
click at [300, 225] on button "Ship" at bounding box center [304, 222] width 85 height 16
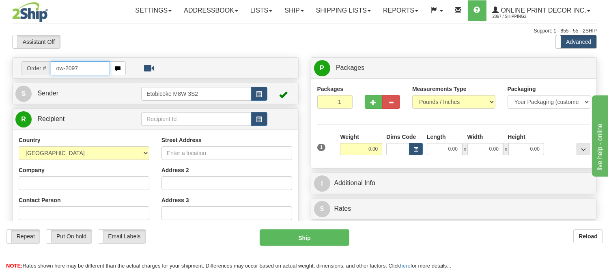
type input "ow-2097"
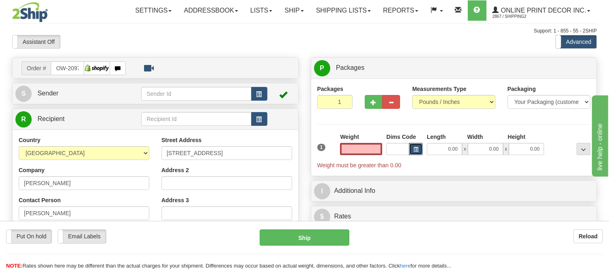
type input "0.00"
click at [416, 149] on span "button" at bounding box center [416, 149] width 5 height 4
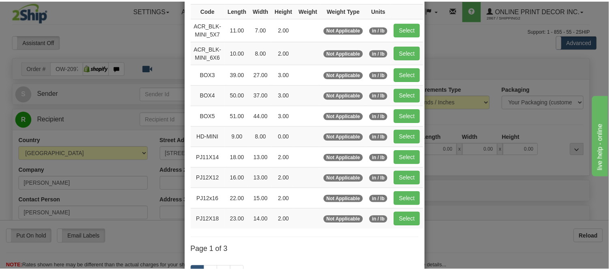
scroll to position [90, 0]
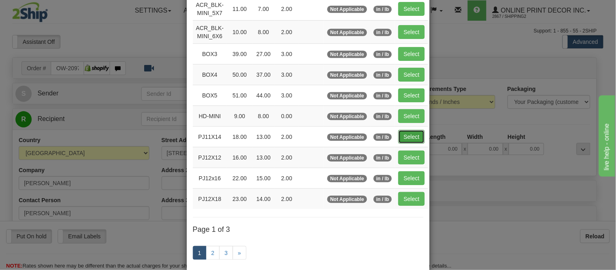
click at [412, 136] on button "Select" at bounding box center [411, 137] width 26 height 14
type input "PJ11X14"
type input "18.00"
type input "13.00"
type input "2.00"
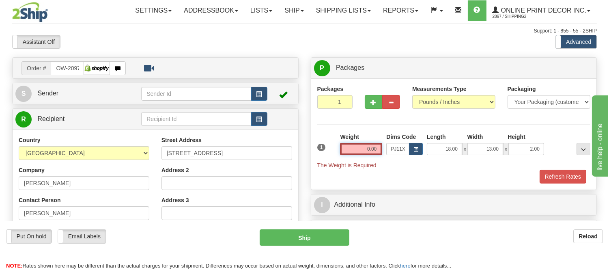
drag, startPoint x: 379, startPoint y: 147, endPoint x: 293, endPoint y: 164, distance: 88.5
click at [293, 57] on div "Order # OW-2097" at bounding box center [304, 57] width 597 height 0
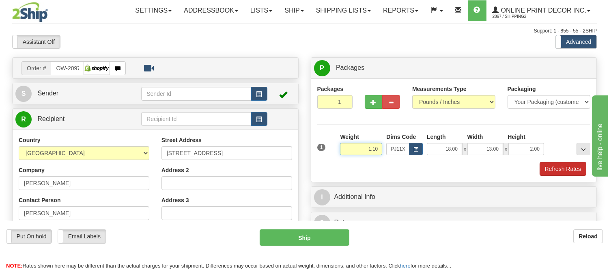
type input "1.10"
click at [555, 169] on button "Refresh Rates" at bounding box center [563, 169] width 47 height 14
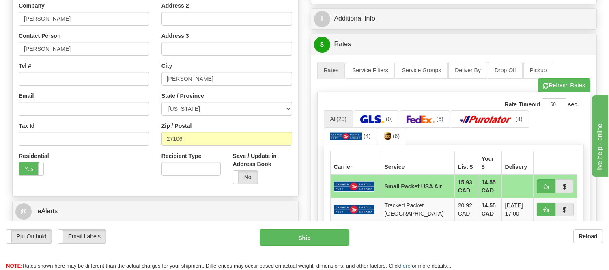
scroll to position [180, 0]
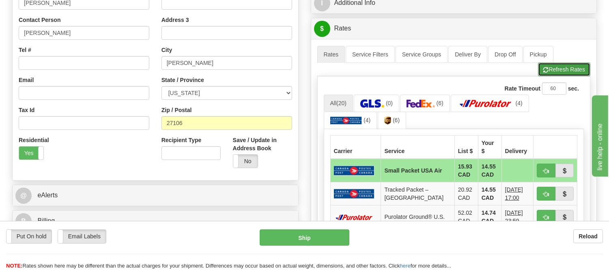
click at [569, 73] on button "Refresh Rates" at bounding box center [564, 69] width 52 height 14
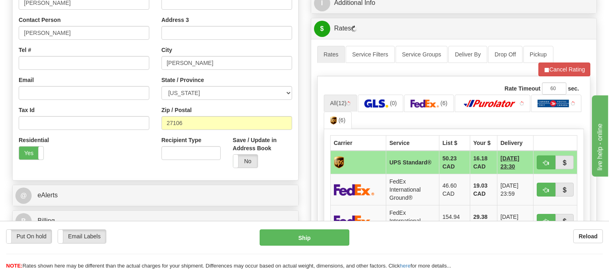
scroll to position [225, 0]
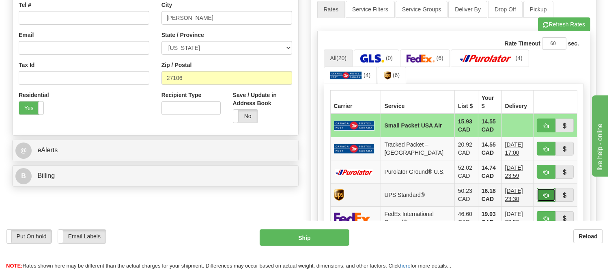
click at [549, 188] on button "button" at bounding box center [546, 195] width 19 height 14
type input "11"
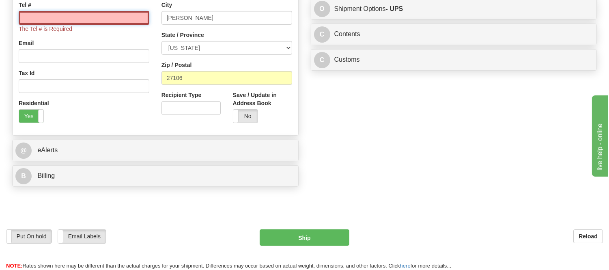
click at [100, 16] on input "Tel #" at bounding box center [84, 18] width 131 height 14
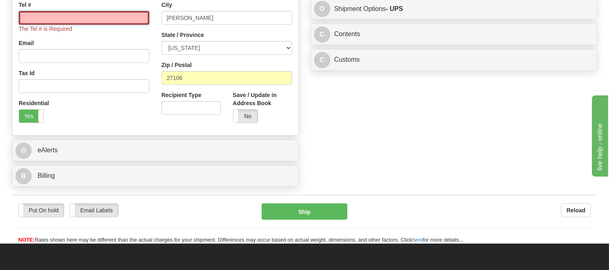
type input "416-406-6900"
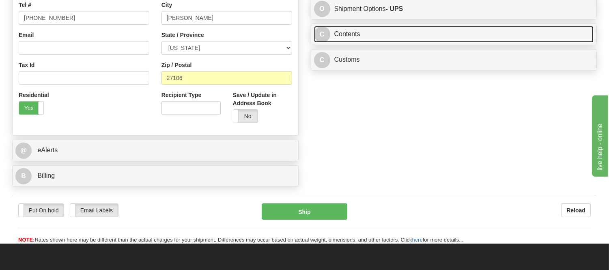
click at [392, 41] on link "C Contents" at bounding box center [454, 34] width 280 height 17
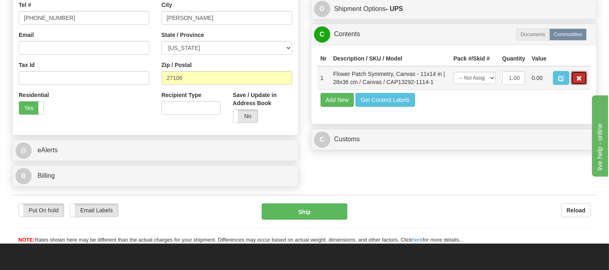
click at [578, 81] on span "button" at bounding box center [579, 78] width 6 height 5
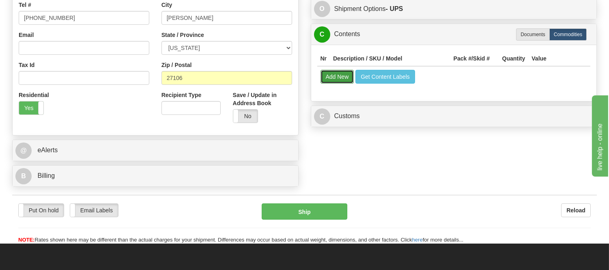
click at [338, 80] on button "Add New" at bounding box center [338, 77] width 34 height 14
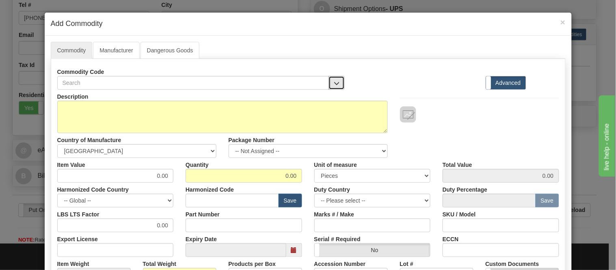
click at [336, 80] on button "button" at bounding box center [336, 83] width 16 height 14
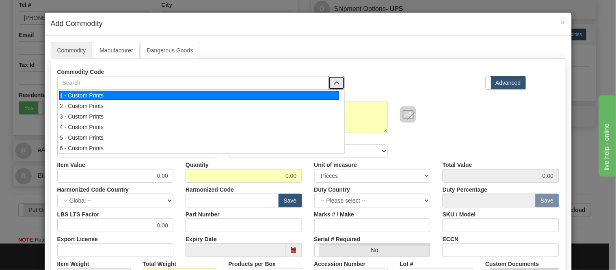
click at [332, 94] on div "1 - Custom Prints" at bounding box center [199, 95] width 280 height 9
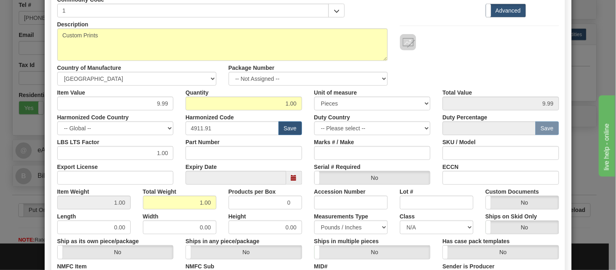
scroll to position [192, 0]
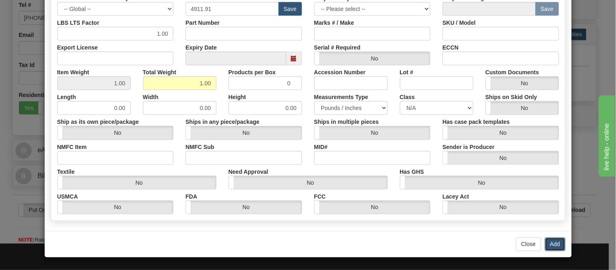
click at [546, 246] on button "Add" at bounding box center [555, 244] width 21 height 14
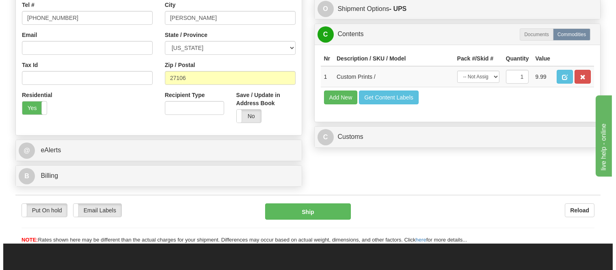
scroll to position [180, 0]
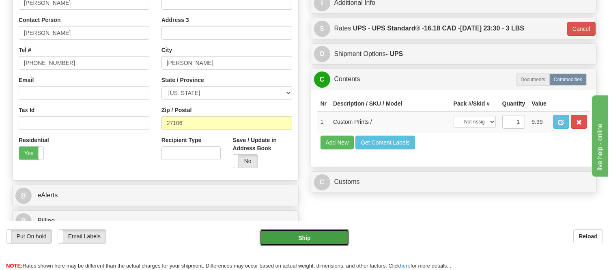
click at [317, 238] on button "Ship" at bounding box center [304, 237] width 89 height 16
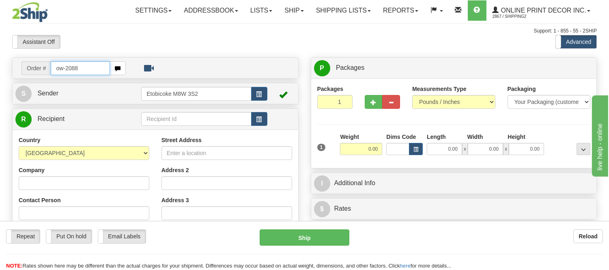
type input "ow-2088"
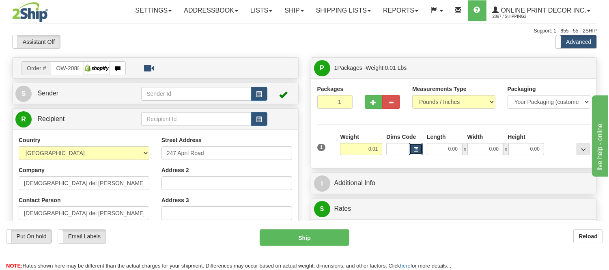
click at [414, 150] on span "button" at bounding box center [416, 149] width 5 height 4
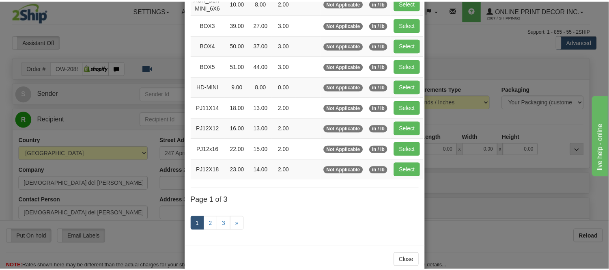
scroll to position [135, 0]
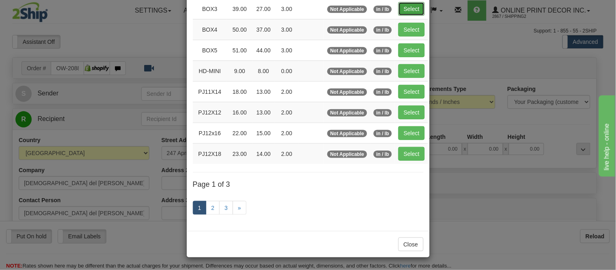
click at [416, 12] on button "Select" at bounding box center [411, 9] width 26 height 14
type input "BOX3"
type input "39.00"
type input "27.00"
type input "3.00"
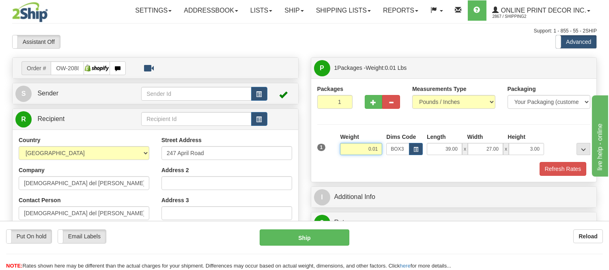
drag, startPoint x: 381, startPoint y: 152, endPoint x: 332, endPoint y: 149, distance: 50.0
click at [332, 149] on div "1 Weight 0.01 Dims Code BOX3" at bounding box center [454, 147] width 278 height 29
type input "8.98"
click at [558, 166] on button "Refresh Rates" at bounding box center [563, 169] width 47 height 14
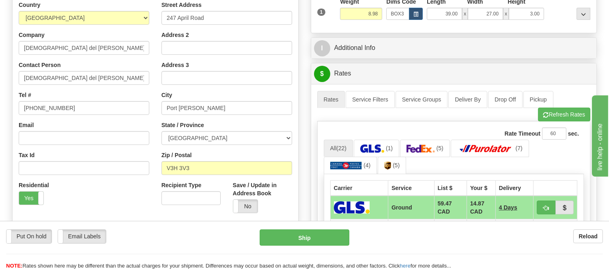
click at [559, 104] on ul "Rates Service Filters Service Groups Deliver By Drop Off Pickup Refresh Rates C…" at bounding box center [454, 106] width 274 height 30
click at [559, 110] on button "Refresh Rates" at bounding box center [564, 115] width 52 height 14
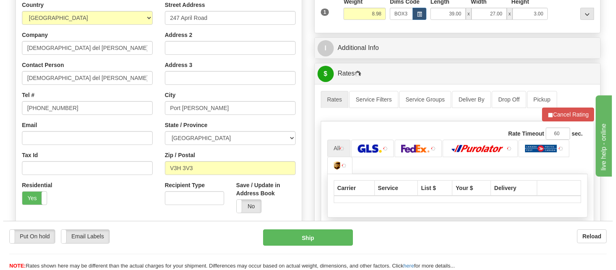
scroll to position [225, 0]
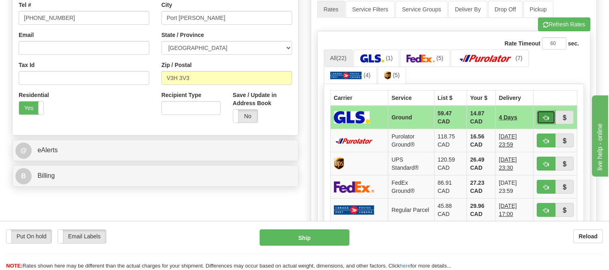
click at [545, 116] on span "button" at bounding box center [546, 117] width 6 height 5
type input "1"
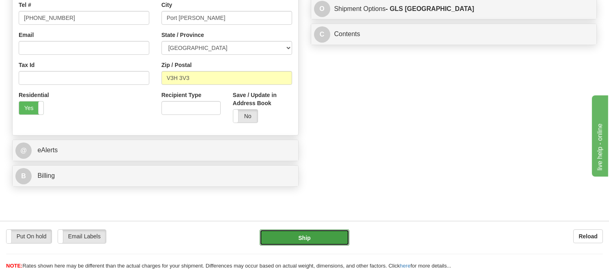
click at [301, 237] on button "Ship" at bounding box center [304, 237] width 89 height 16
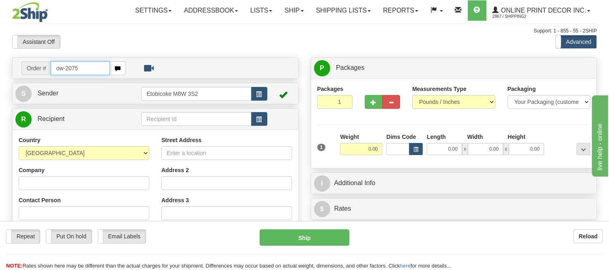
type input "ow-2075"
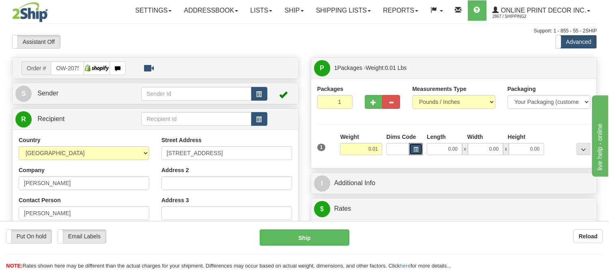
click at [416, 149] on span "button" at bounding box center [416, 149] width 5 height 4
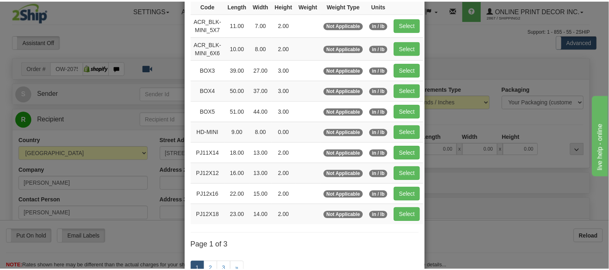
scroll to position [90, 0]
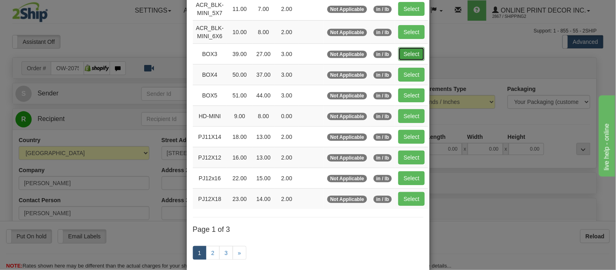
click at [408, 52] on button "Select" at bounding box center [411, 54] width 26 height 14
type input "BOX3"
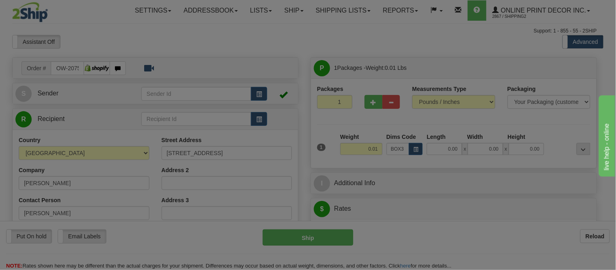
type input "39.00"
type input "27.00"
type input "3.00"
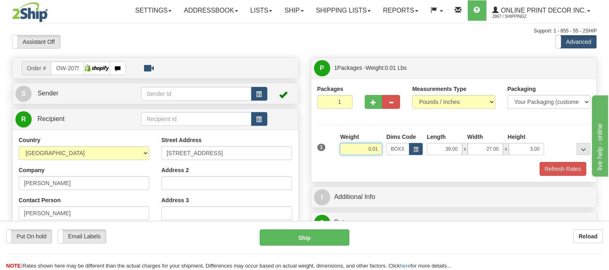
drag, startPoint x: 380, startPoint y: 149, endPoint x: 320, endPoint y: 153, distance: 60.7
click at [320, 153] on div "1 Weight 0.01 Dims Code BOX3" at bounding box center [454, 147] width 278 height 29
drag, startPoint x: 378, startPoint y: 147, endPoint x: 344, endPoint y: 148, distance: 34.5
click at [344, 148] on input "7.98" at bounding box center [361, 149] width 42 height 12
type input "8.98"
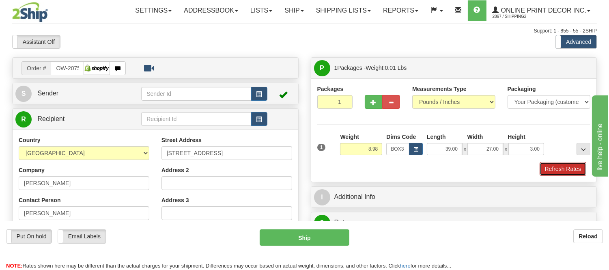
click at [573, 168] on button "Refresh Rates" at bounding box center [563, 169] width 47 height 14
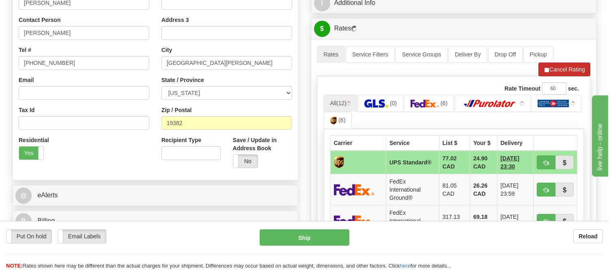
scroll to position [225, 0]
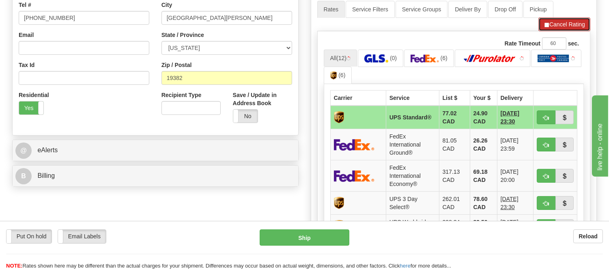
click at [567, 25] on button "Cancel Rating" at bounding box center [565, 24] width 52 height 14
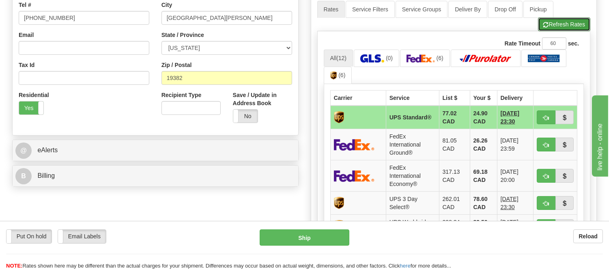
click at [567, 25] on button "Refresh Rates" at bounding box center [564, 24] width 52 height 14
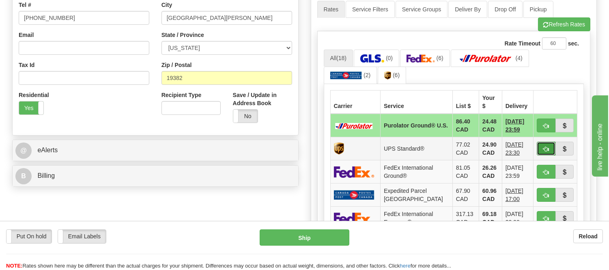
click at [544, 147] on span "button" at bounding box center [546, 149] width 6 height 5
type input "11"
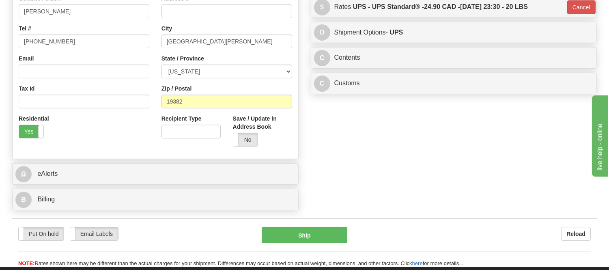
scroll to position [180, 0]
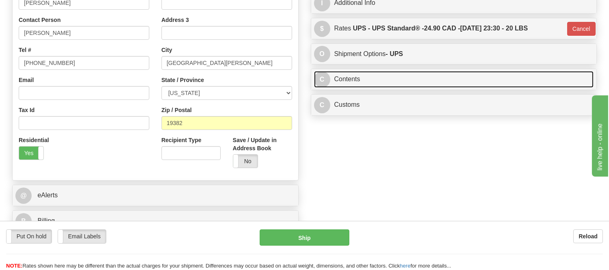
click at [420, 78] on link "C Contents" at bounding box center [454, 79] width 280 height 17
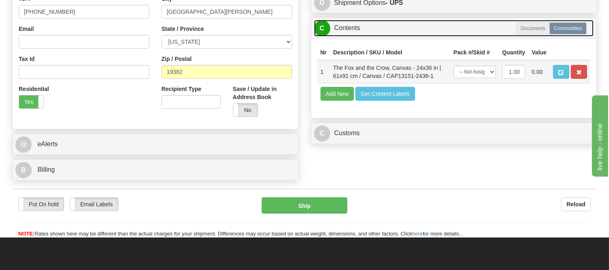
scroll to position [270, 0]
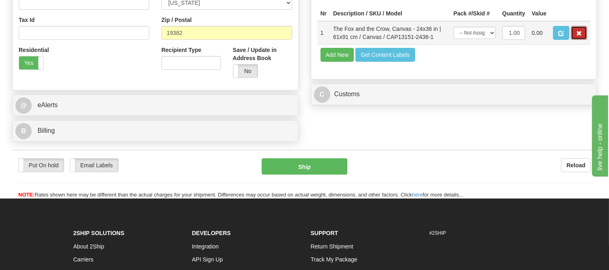
click at [582, 36] on span "button" at bounding box center [579, 33] width 6 height 5
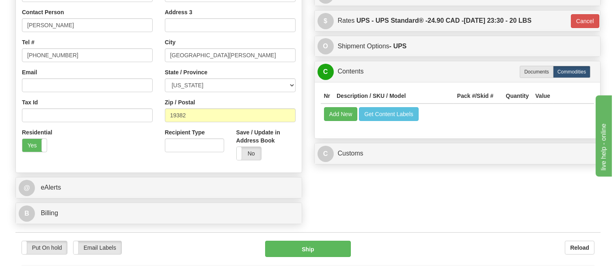
scroll to position [180, 0]
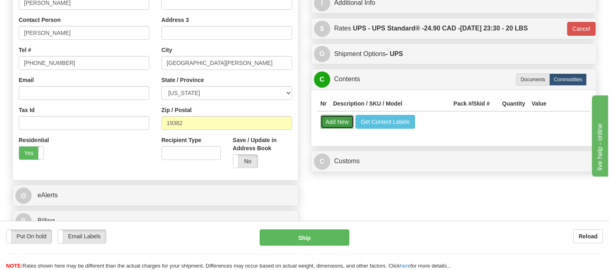
click at [343, 119] on button "Add New" at bounding box center [338, 122] width 34 height 14
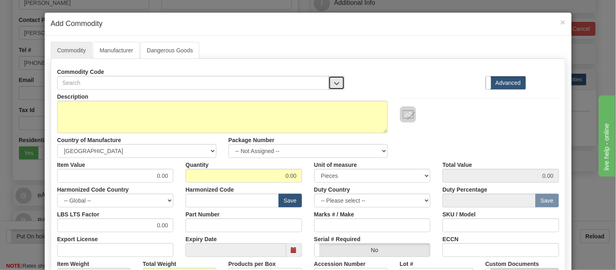
click at [334, 81] on span "button" at bounding box center [337, 83] width 6 height 5
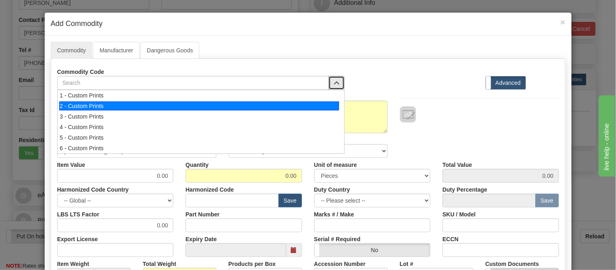
click at [327, 106] on div "2 - Custom Prints" at bounding box center [199, 105] width 280 height 9
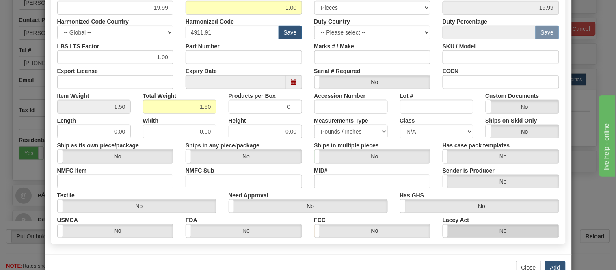
scroll to position [192, 0]
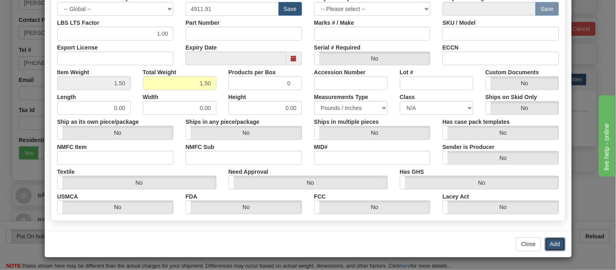
click at [553, 242] on button "Add" at bounding box center [555, 244] width 21 height 14
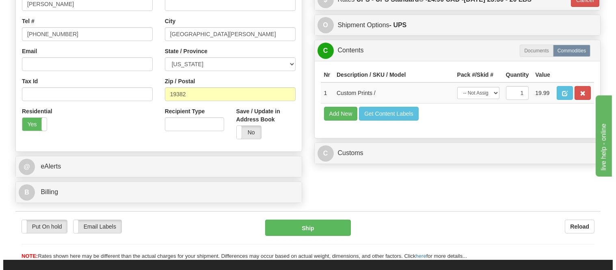
scroll to position [225, 0]
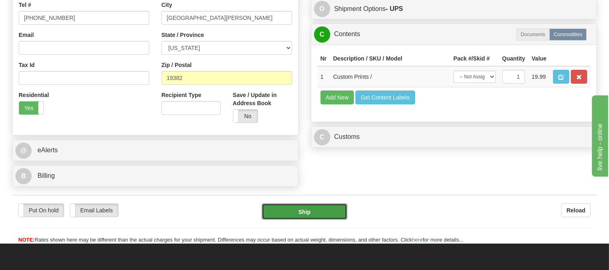
click at [341, 215] on button "Ship" at bounding box center [304, 211] width 85 height 16
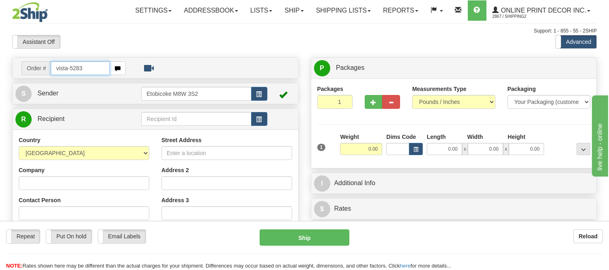
type input "vista-5283"
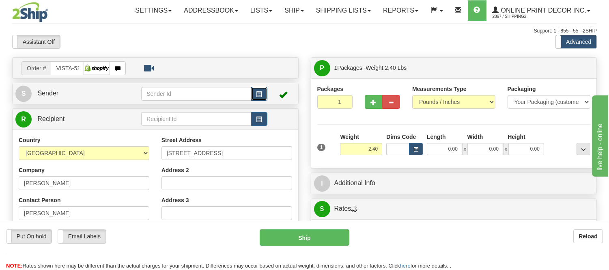
click at [254, 93] on button "button" at bounding box center [259, 94] width 16 height 14
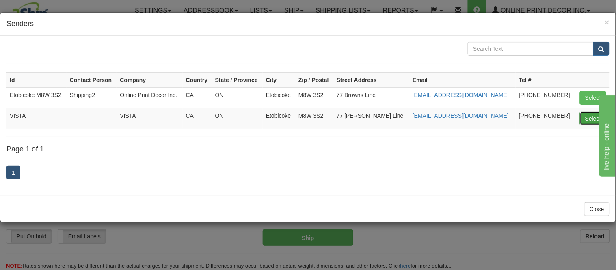
click at [591, 119] on button "Select" at bounding box center [593, 119] width 26 height 14
type input "VISTA"
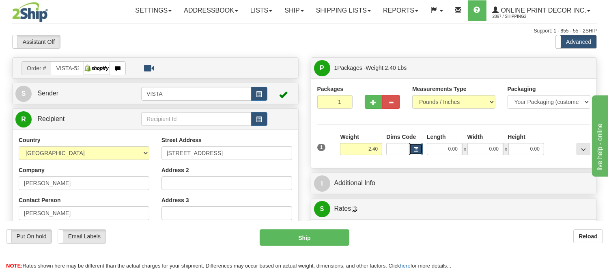
click at [421, 151] on button "button" at bounding box center [416, 149] width 14 height 12
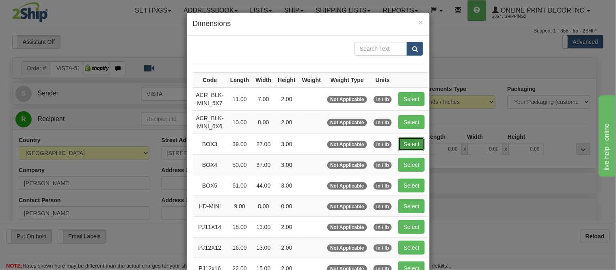
click at [412, 141] on button "Select" at bounding box center [411, 144] width 26 height 14
type input "BOX3"
type input "39.00"
type input "27.00"
type input "3.00"
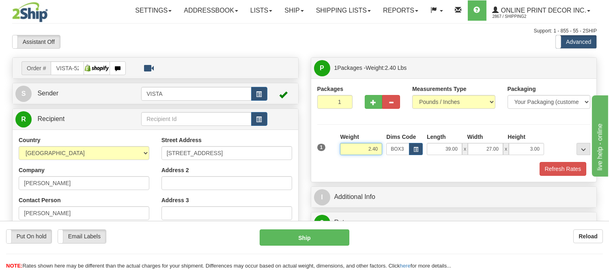
drag, startPoint x: 379, startPoint y: 149, endPoint x: 350, endPoint y: 152, distance: 28.6
click at [350, 152] on input "2.40" at bounding box center [361, 149] width 42 height 12
type input "11.98"
click at [551, 167] on button "Refresh Rates" at bounding box center [563, 169] width 47 height 14
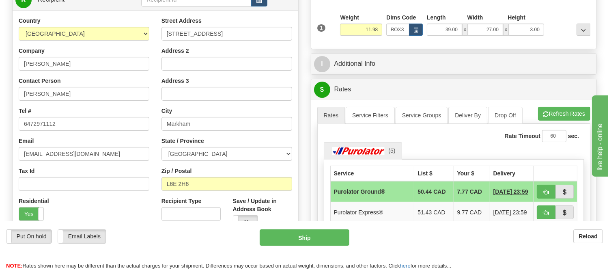
scroll to position [135, 0]
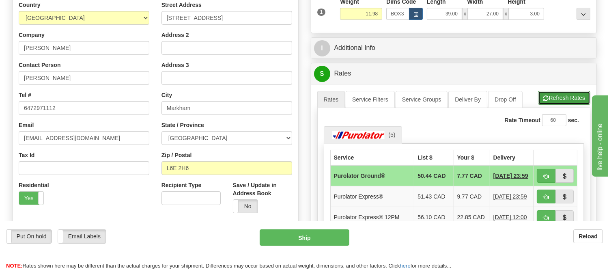
click at [566, 103] on button "Refresh Rates" at bounding box center [564, 98] width 52 height 14
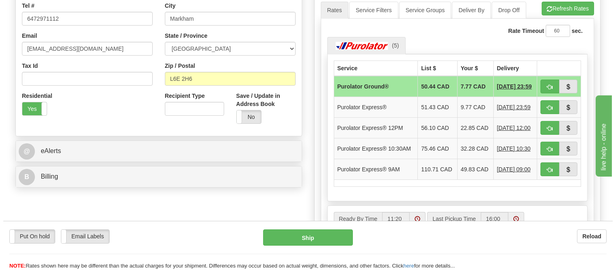
scroll to position [225, 0]
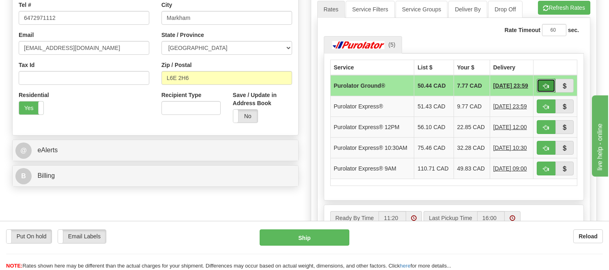
click at [544, 85] on span "button" at bounding box center [546, 86] width 6 height 5
type input "260"
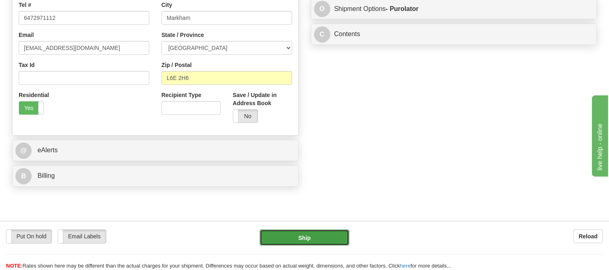
click at [307, 242] on button "Ship" at bounding box center [304, 237] width 89 height 16
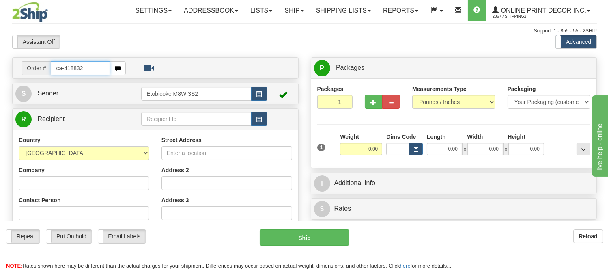
type input "ca-418832"
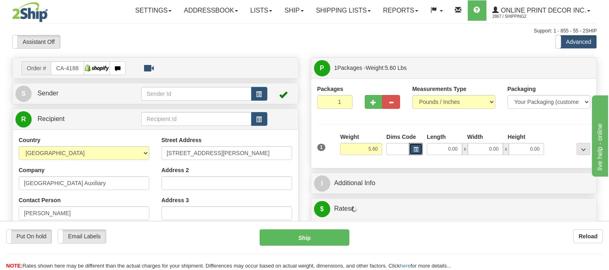
click at [416, 152] on span "button" at bounding box center [416, 149] width 5 height 4
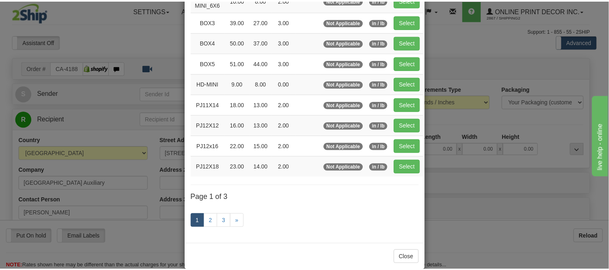
scroll to position [135, 0]
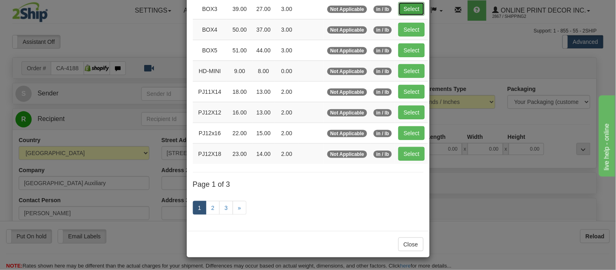
click at [400, 7] on button "Select" at bounding box center [411, 9] width 26 height 14
type input "BOX3"
type input "39.00"
type input "27.00"
type input "3.00"
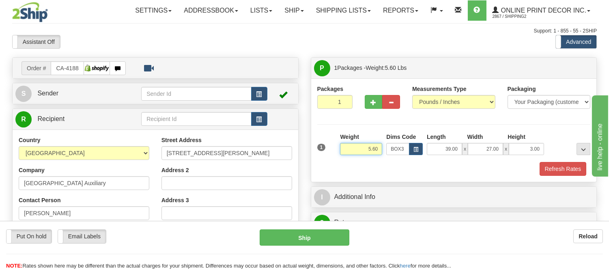
drag, startPoint x: 381, startPoint y: 149, endPoint x: 342, endPoint y: 138, distance: 40.7
click at [342, 138] on div "Weight 5.60" at bounding box center [361, 144] width 42 height 22
type input "11.98"
click at [575, 159] on div "1 Weight 11.98 Dims Code x x" at bounding box center [454, 147] width 278 height 29
click at [575, 163] on button "Refresh Rates" at bounding box center [563, 169] width 47 height 14
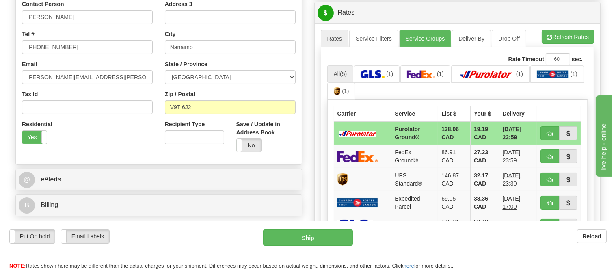
scroll to position [226, 0]
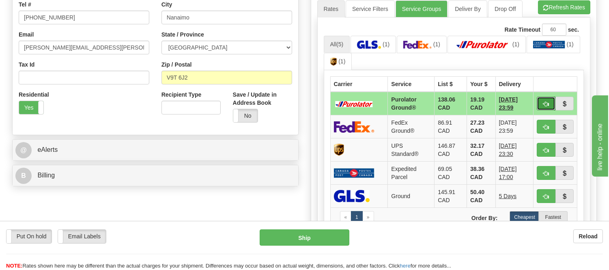
click at [539, 100] on button "button" at bounding box center [546, 104] width 19 height 14
type input "260"
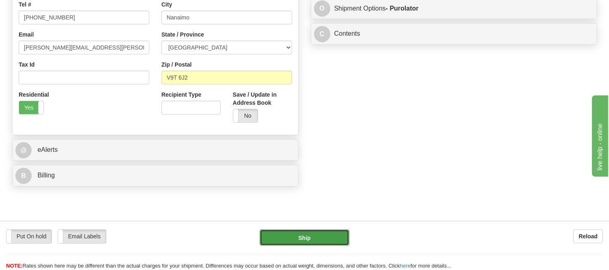
click at [286, 235] on button "Ship" at bounding box center [304, 237] width 89 height 16
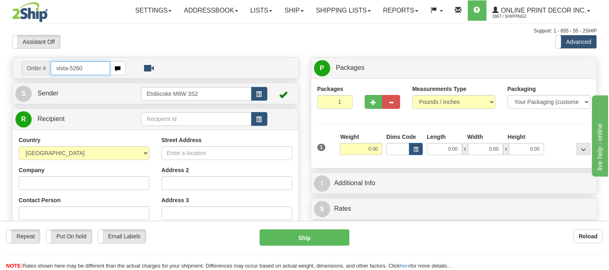
type input "vista-5260"
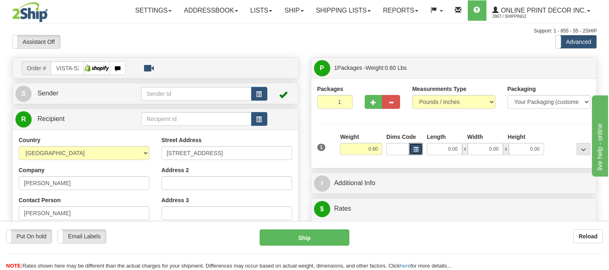
click at [416, 147] on button "button" at bounding box center [416, 149] width 14 height 12
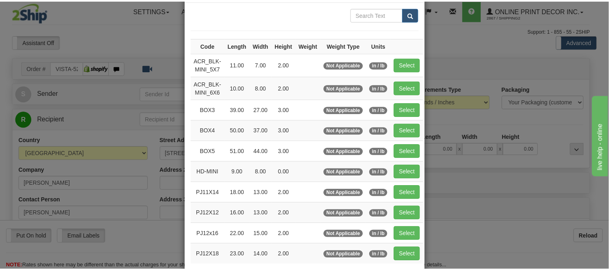
scroll to position [90, 0]
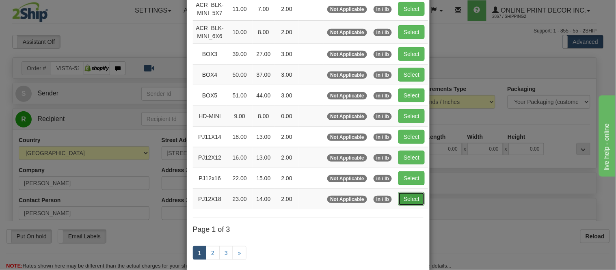
click at [398, 200] on button "Select" at bounding box center [411, 199] width 26 height 14
type input "PJ12X18"
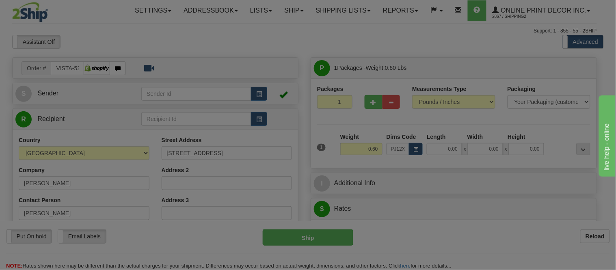
type input "23.00"
type input "14.00"
type input "2.00"
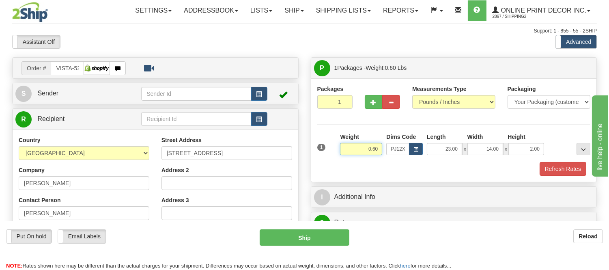
drag, startPoint x: 377, startPoint y: 144, endPoint x: 319, endPoint y: 144, distance: 58.0
click at [319, 144] on div "1 Weight 0.60 Dims Code x x" at bounding box center [454, 147] width 278 height 29
type input "1.10"
click at [557, 173] on button "Refresh Rates" at bounding box center [563, 169] width 47 height 14
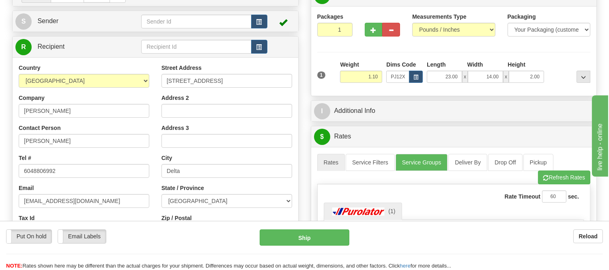
scroll to position [0, 0]
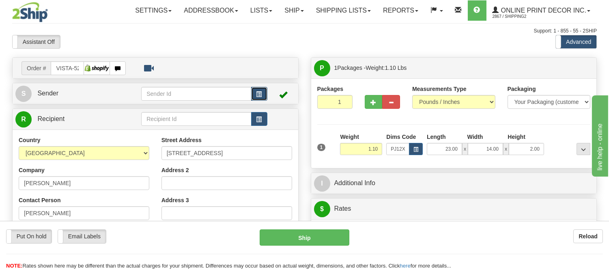
click at [256, 92] on span "button" at bounding box center [259, 94] width 6 height 5
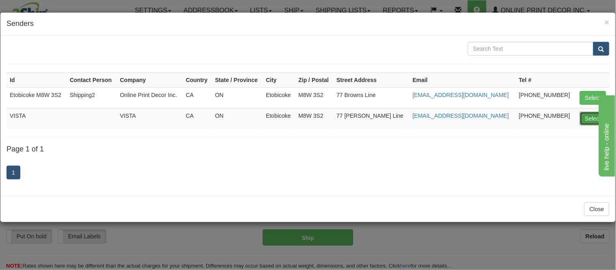
click at [582, 116] on button "Select" at bounding box center [593, 119] width 26 height 14
type input "VISTA"
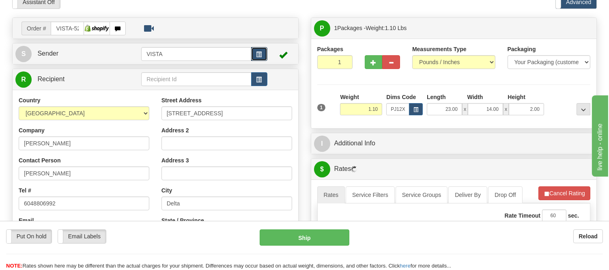
scroll to position [90, 0]
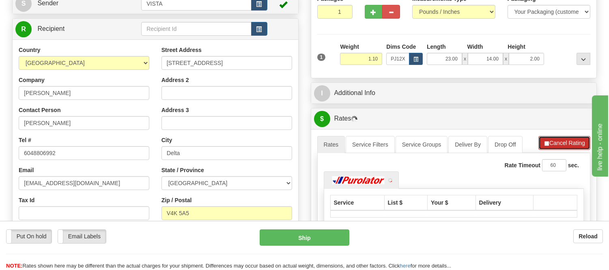
click at [560, 145] on button "Cancel Rating" at bounding box center [565, 143] width 52 height 14
click at [560, 145] on button "Refresh Rates" at bounding box center [564, 143] width 52 height 14
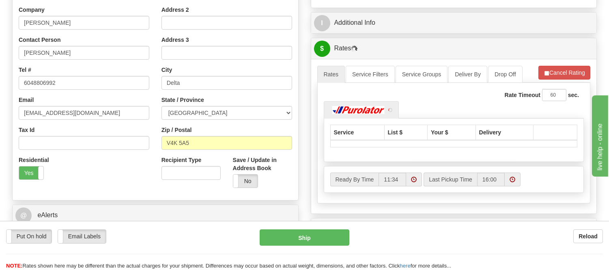
scroll to position [225, 0]
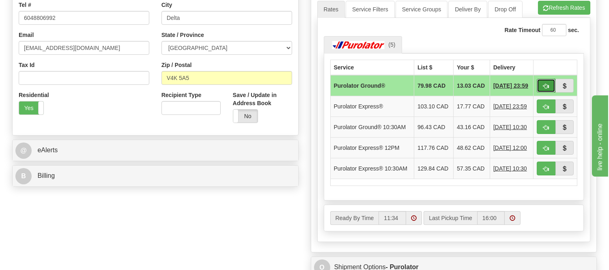
click at [543, 83] on button "button" at bounding box center [546, 86] width 19 height 14
type input "260"
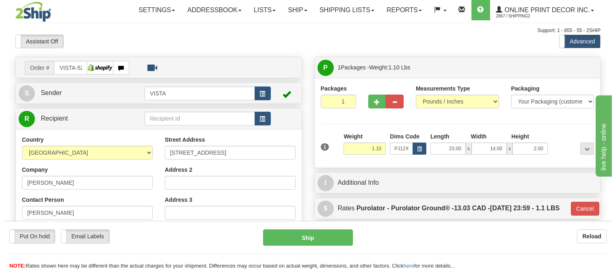
scroll to position [0, 0]
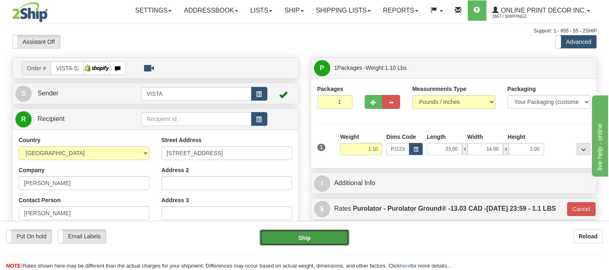
click at [317, 240] on button "Ship" at bounding box center [304, 237] width 89 height 16
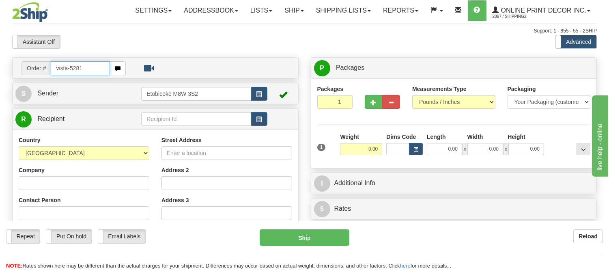
type input "vista-5281"
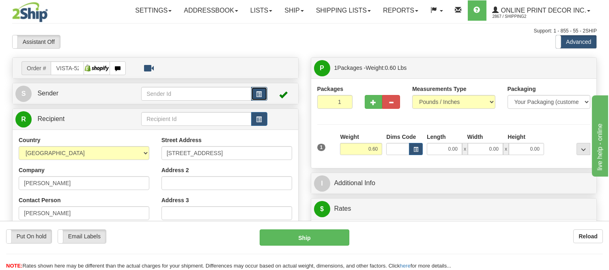
click at [258, 99] on button "button" at bounding box center [259, 94] width 16 height 14
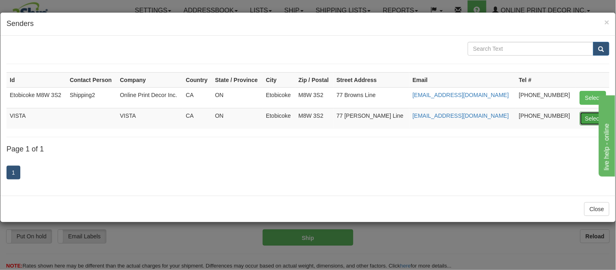
click at [583, 119] on button "Select" at bounding box center [593, 119] width 26 height 14
type input "VISTA"
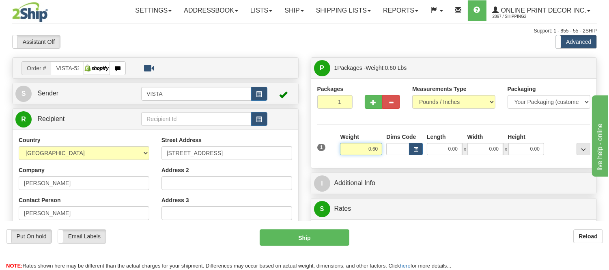
drag, startPoint x: 379, startPoint y: 153, endPoint x: 346, endPoint y: 146, distance: 34.5
click at [346, 146] on input "0.60" at bounding box center [361, 149] width 42 height 12
type input "1.10"
click at [417, 149] on span "button" at bounding box center [416, 149] width 5 height 4
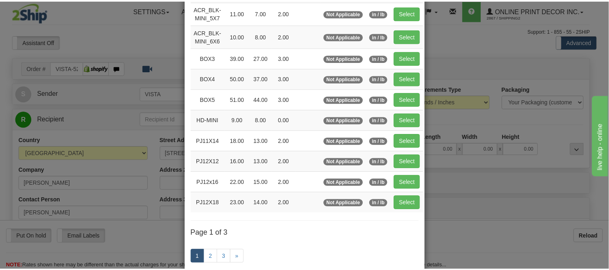
scroll to position [90, 0]
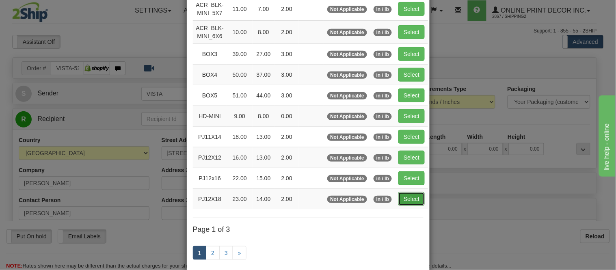
click at [416, 203] on button "Select" at bounding box center [411, 199] width 26 height 14
type input "PJ12X18"
type input "23.00"
type input "14.00"
type input "2.00"
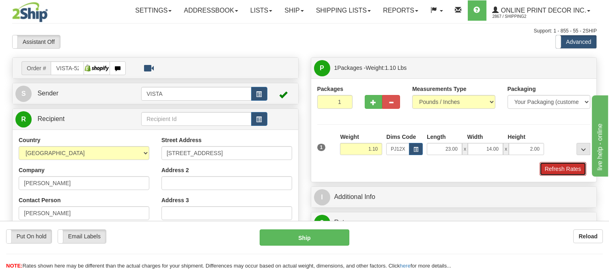
click at [565, 172] on button "Refresh Rates" at bounding box center [563, 169] width 47 height 14
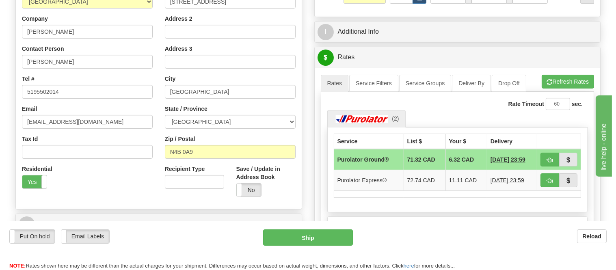
scroll to position [155, 0]
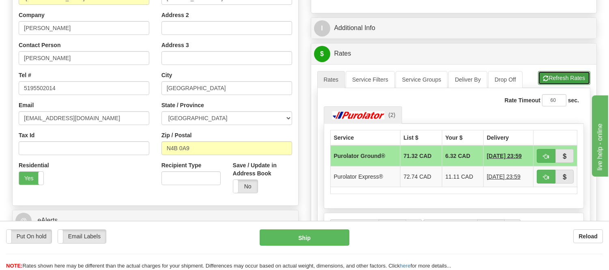
click at [577, 82] on button "Refresh Rates" at bounding box center [564, 78] width 52 height 14
click at [549, 155] on span "button" at bounding box center [546, 156] width 6 height 5
type input "260"
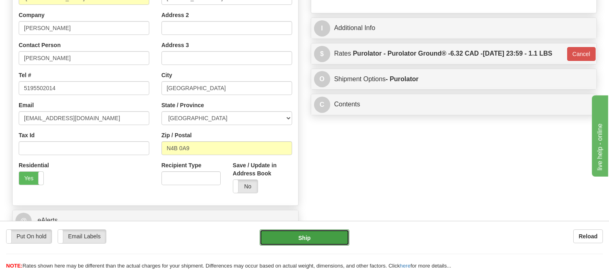
click at [305, 234] on button "Ship" at bounding box center [304, 237] width 89 height 16
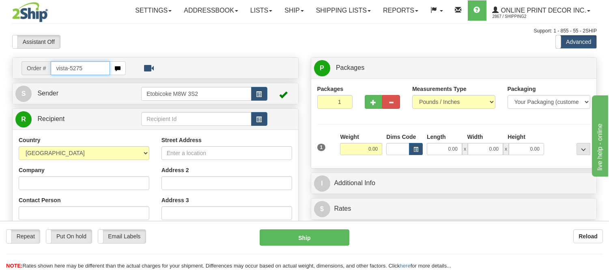
type input "vista-5275"
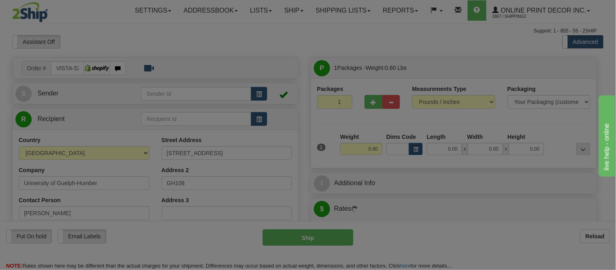
type input "ETOBICOKE"
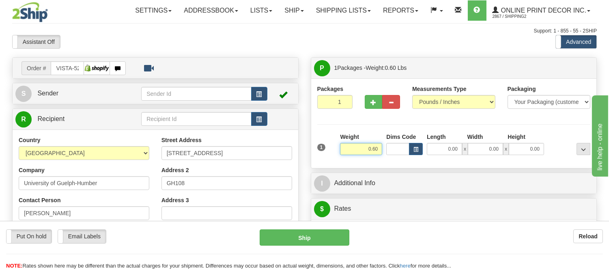
drag, startPoint x: 380, startPoint y: 147, endPoint x: 295, endPoint y: 138, distance: 85.2
click at [295, 57] on div "Order # VISTA-5275 S" at bounding box center [304, 57] width 597 height 0
type input "1.10"
click at [419, 144] on button "button" at bounding box center [416, 149] width 14 height 12
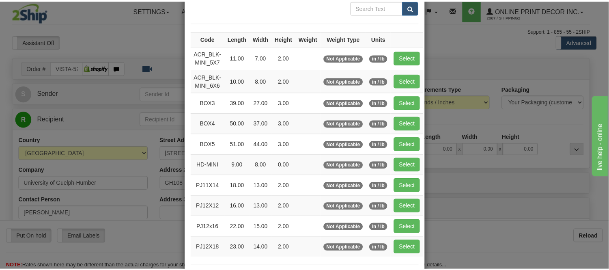
scroll to position [90, 0]
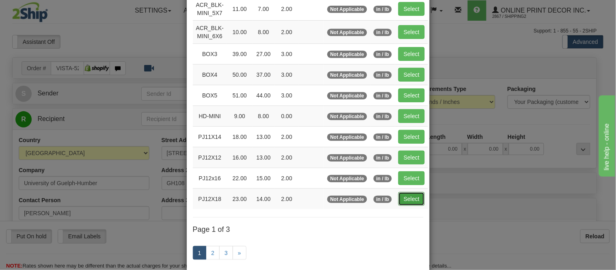
click at [406, 197] on button "Select" at bounding box center [411, 199] width 26 height 14
type input "PJ12X18"
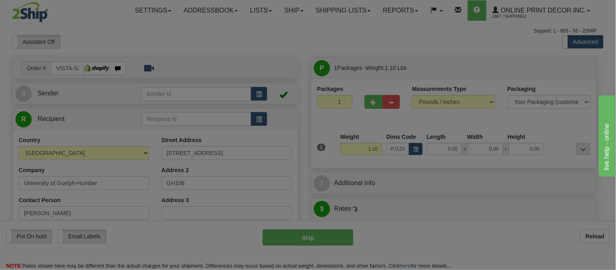
type input "23.00"
type input "14.00"
type input "2.00"
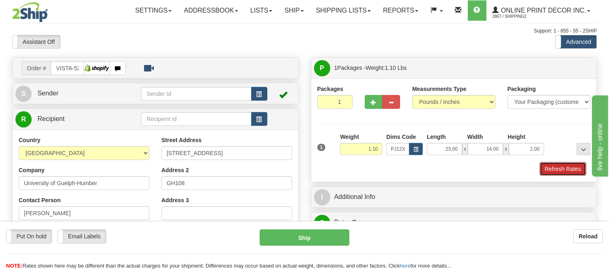
click at [546, 171] on button "Refresh Rates" at bounding box center [563, 169] width 47 height 14
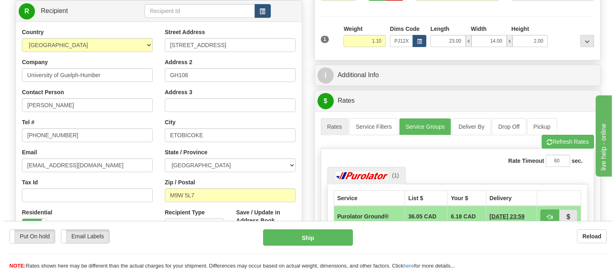
scroll to position [31, 0]
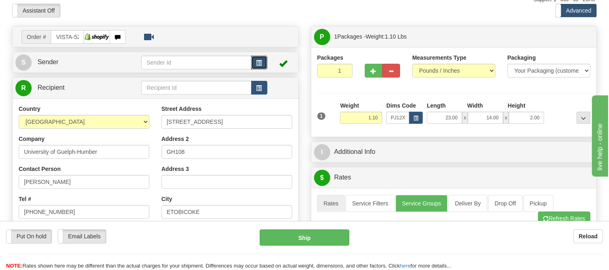
click at [259, 60] on span "button" at bounding box center [259, 62] width 6 height 5
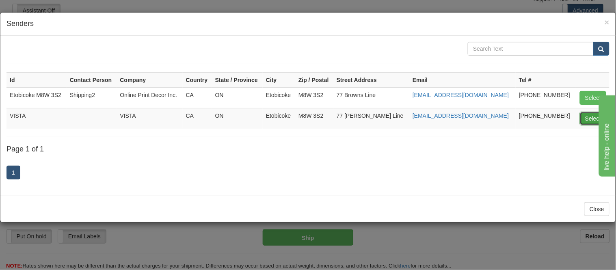
click at [592, 114] on button "Select" at bounding box center [593, 119] width 26 height 14
type input "VISTA"
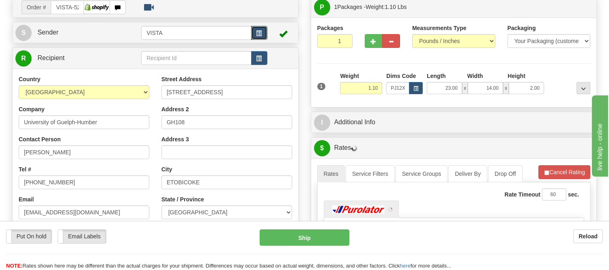
scroll to position [76, 0]
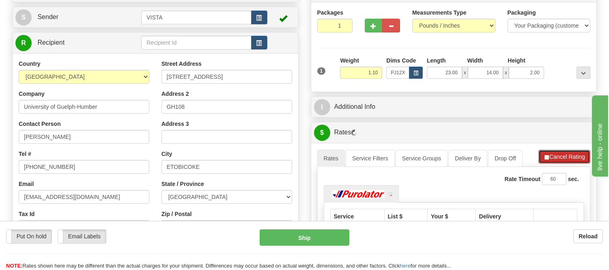
click at [553, 160] on button "Cancel Rating" at bounding box center [565, 157] width 52 height 14
click at [553, 160] on button "Refresh Rates" at bounding box center [564, 157] width 52 height 14
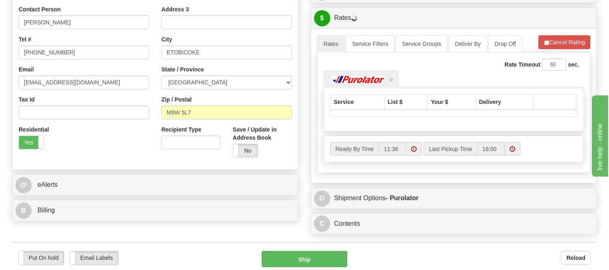
scroll to position [212, 0]
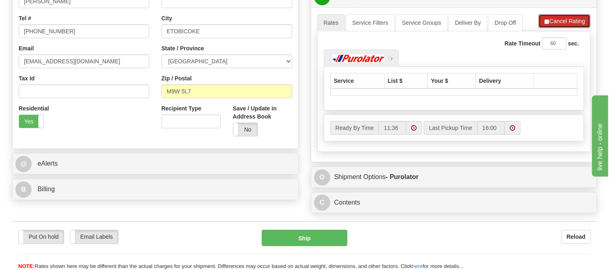
click at [569, 25] on button "Cancel Rating" at bounding box center [565, 21] width 52 height 14
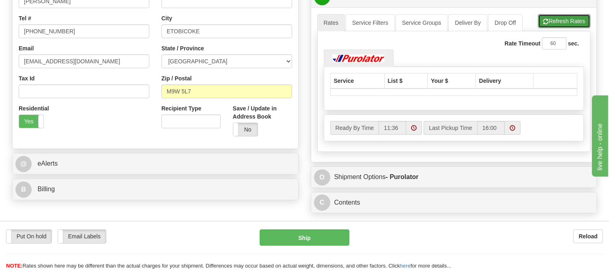
click at [569, 25] on button "Refresh Rates" at bounding box center [564, 21] width 52 height 14
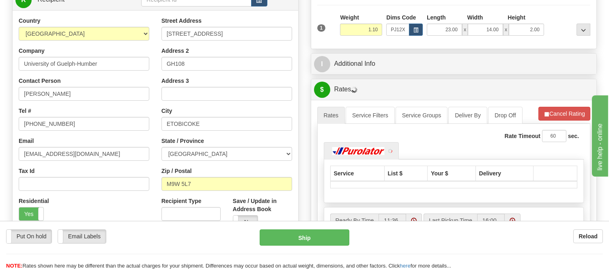
scroll to position [167, 0]
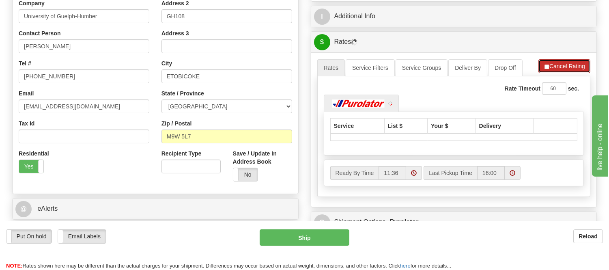
click at [555, 63] on button "Cancel Rating" at bounding box center [565, 66] width 52 height 14
click at [555, 63] on button "Refresh Rates" at bounding box center [564, 66] width 52 height 14
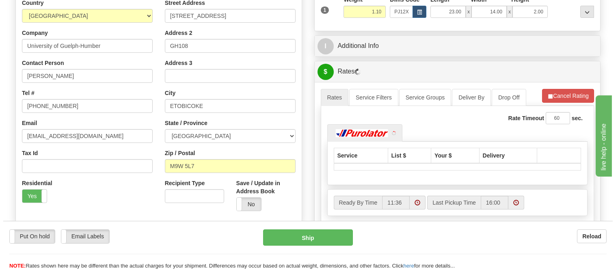
scroll to position [122, 0]
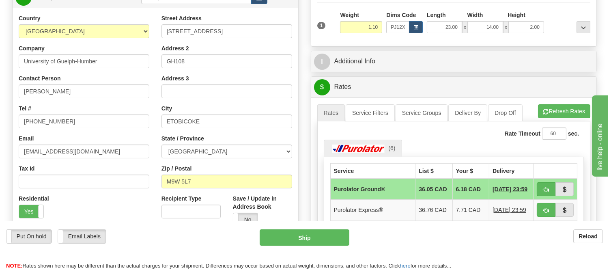
click at [536, 187] on td at bounding box center [556, 189] width 44 height 21
click at [538, 188] on button "button" at bounding box center [546, 189] width 19 height 14
type input "260"
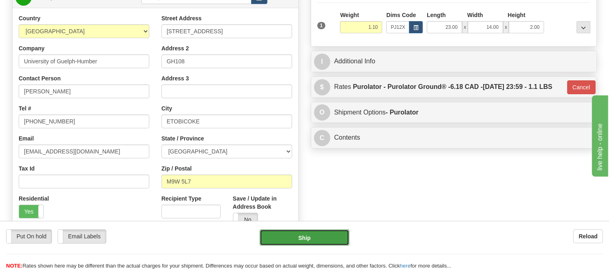
click at [306, 233] on button "Ship" at bounding box center [304, 237] width 89 height 16
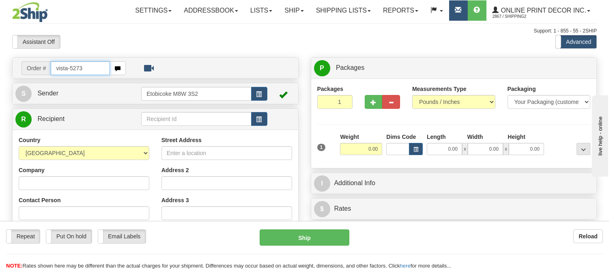
type input "vista-5273"
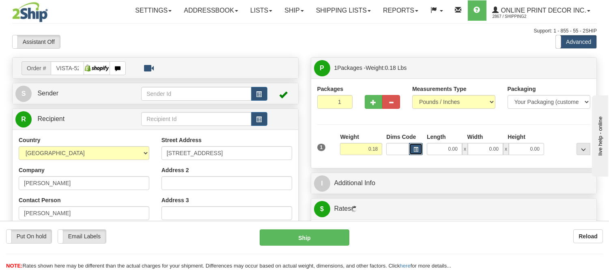
click at [414, 149] on span "button" at bounding box center [416, 149] width 5 height 4
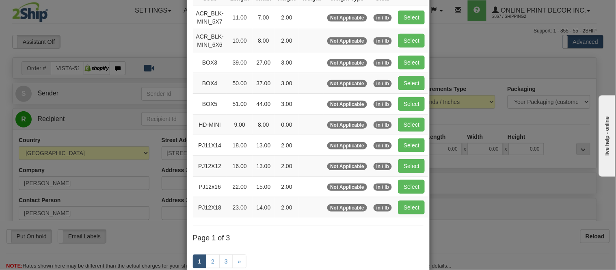
scroll to position [90, 0]
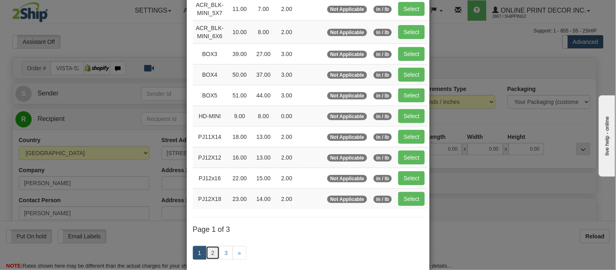
click at [206, 251] on link "2" at bounding box center [213, 253] width 14 height 14
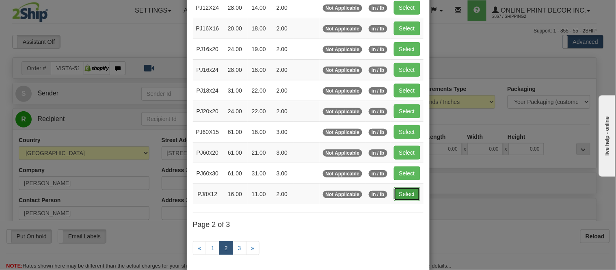
click at [413, 193] on button "Select" at bounding box center [407, 194] width 26 height 14
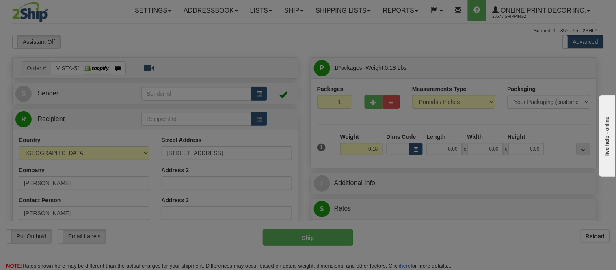
type input "PJ8X12"
type input "16.00"
type input "11.00"
type input "2.00"
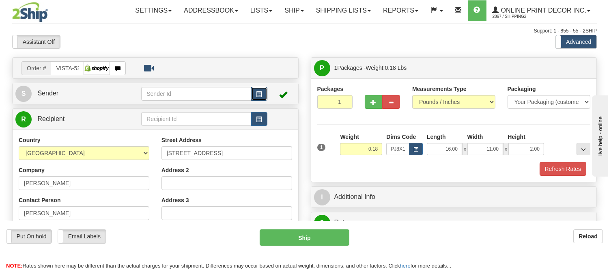
click at [263, 97] on button "button" at bounding box center [259, 94] width 16 height 14
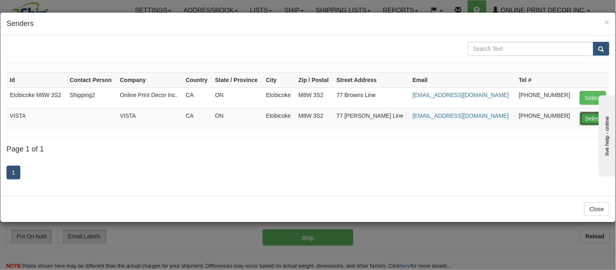
click at [594, 116] on button "Select" at bounding box center [593, 119] width 26 height 14
type input "VISTA"
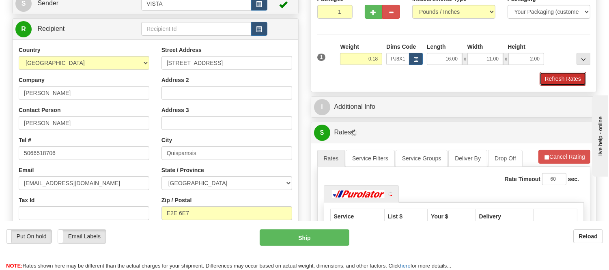
click at [567, 79] on button "Refresh Rates" at bounding box center [563, 79] width 47 height 14
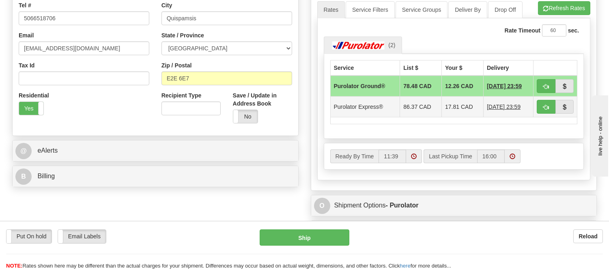
scroll to position [225, 0]
click at [544, 108] on span "button" at bounding box center [546, 106] width 6 height 5
type input "202"
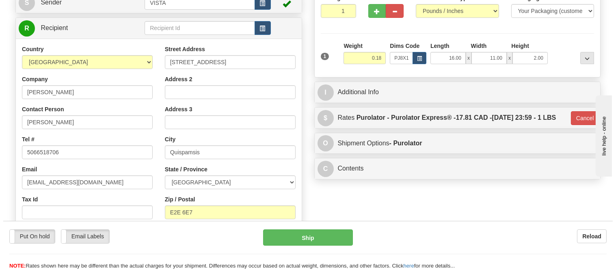
scroll to position [90, 0]
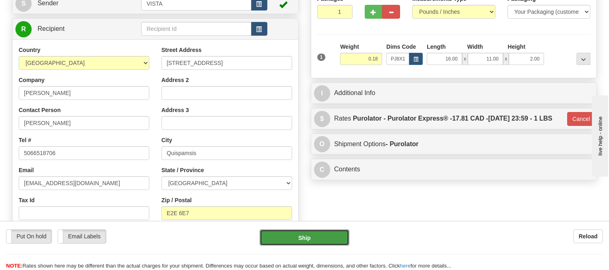
click at [321, 235] on button "Ship" at bounding box center [304, 237] width 89 height 16
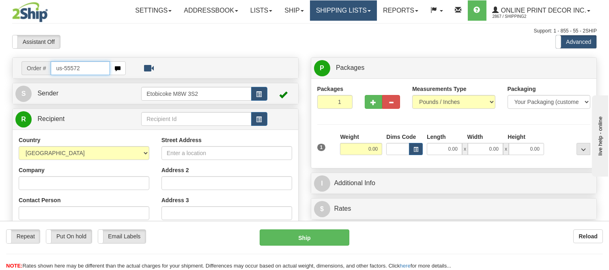
type input "us-55572"
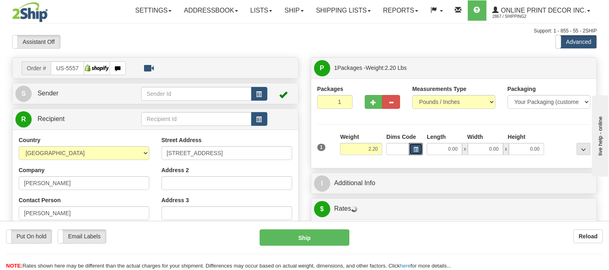
click at [418, 149] on button "button" at bounding box center [416, 149] width 14 height 12
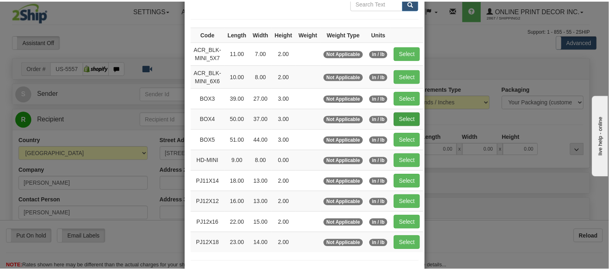
scroll to position [90, 0]
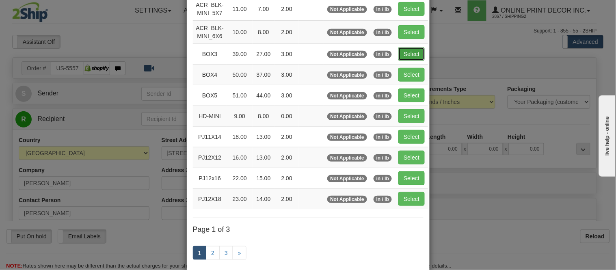
click at [407, 51] on button "Select" at bounding box center [411, 54] width 26 height 14
type input "BOX3"
type input "39.00"
type input "27.00"
type input "3.00"
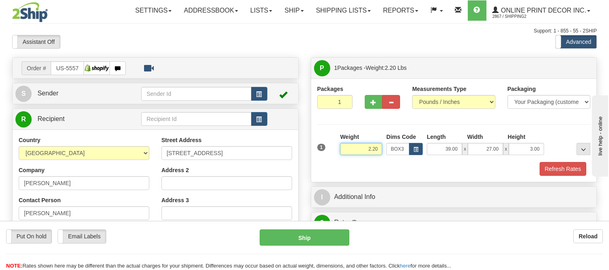
drag, startPoint x: 377, startPoint y: 151, endPoint x: 353, endPoint y: 147, distance: 24.6
click at [353, 147] on input "2.20" at bounding box center [361, 149] width 42 height 12
type input "16.98"
click at [554, 165] on button "Refresh Rates" at bounding box center [563, 169] width 47 height 14
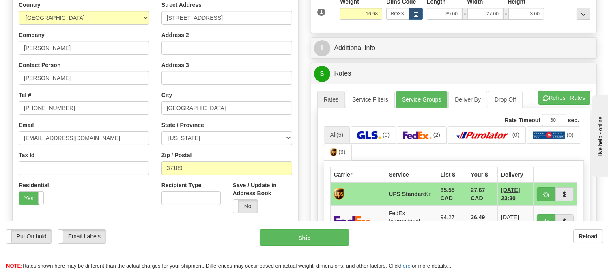
scroll to position [180, 0]
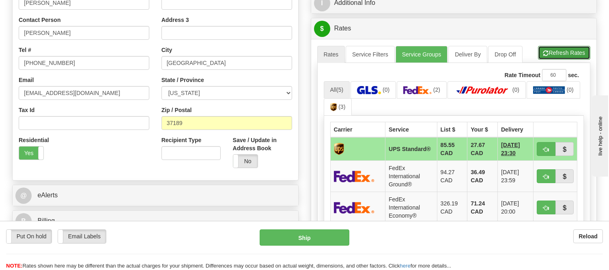
click at [549, 47] on button "Refresh Rates" at bounding box center [564, 53] width 52 height 14
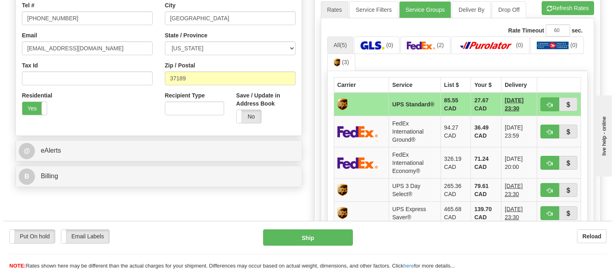
scroll to position [225, 0]
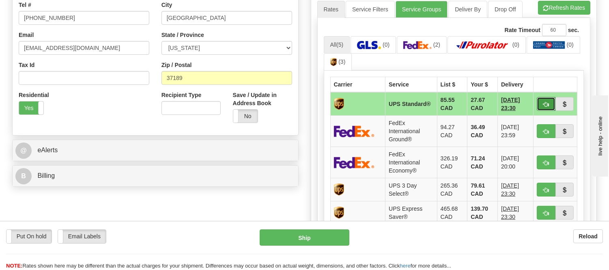
click at [541, 105] on button "button" at bounding box center [546, 104] width 19 height 14
type input "11"
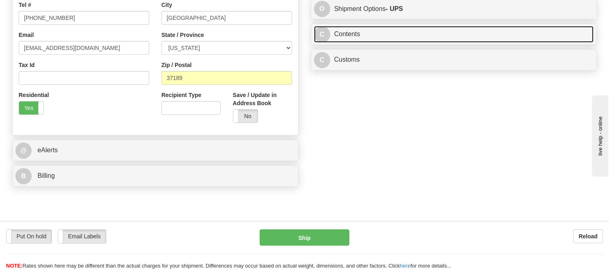
click at [482, 32] on link "C Contents" at bounding box center [454, 34] width 280 height 17
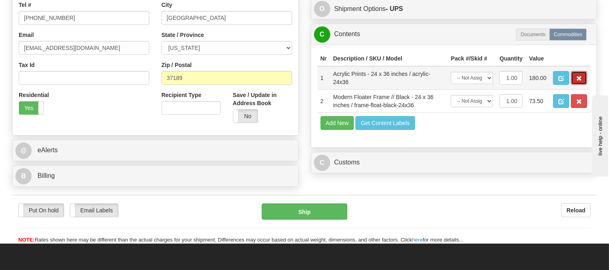
click at [573, 85] on button "button" at bounding box center [579, 78] width 16 height 14
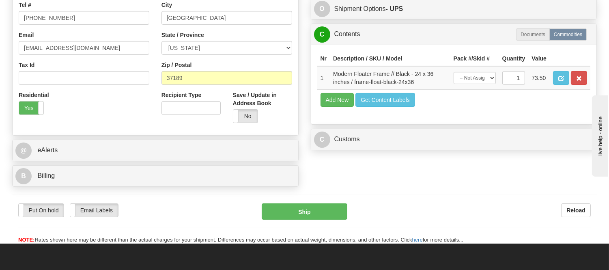
click at [574, 85] on button "button" at bounding box center [579, 78] width 16 height 14
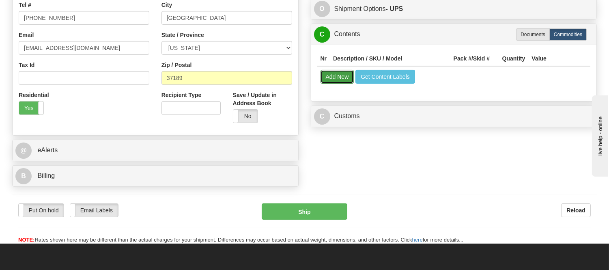
click at [335, 79] on button "Add New" at bounding box center [338, 77] width 34 height 14
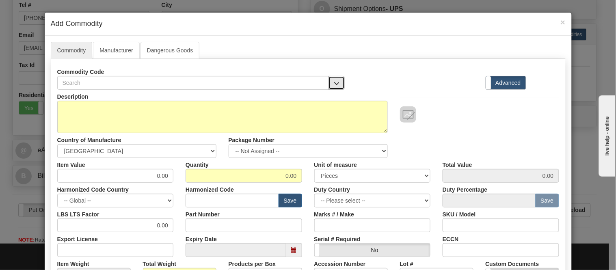
click at [334, 84] on span "button" at bounding box center [337, 83] width 6 height 5
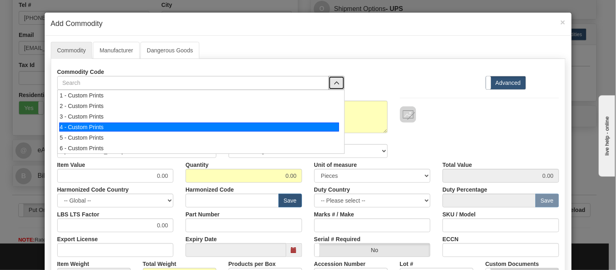
click at [332, 123] on div "4 - Custom Prints" at bounding box center [199, 127] width 280 height 9
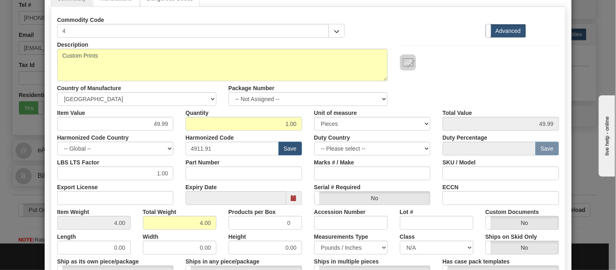
scroll to position [180, 0]
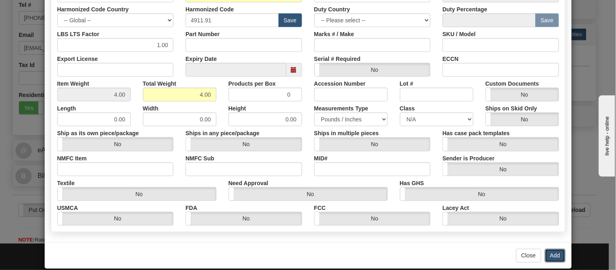
click at [554, 255] on button "Add" at bounding box center [555, 256] width 21 height 14
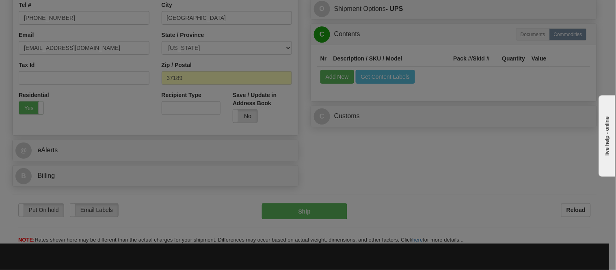
scroll to position [0, 0]
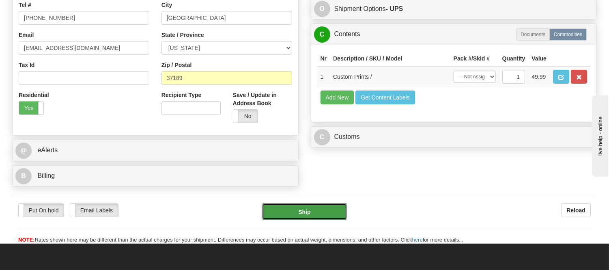
click at [325, 216] on button "Ship" at bounding box center [304, 211] width 85 height 16
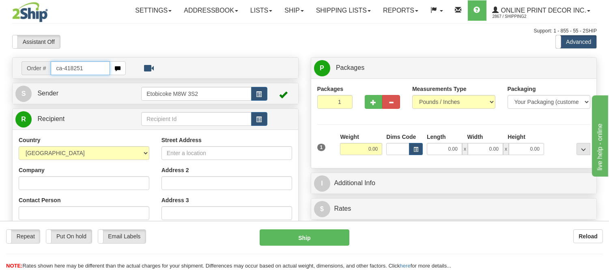
type input "ca-418251"
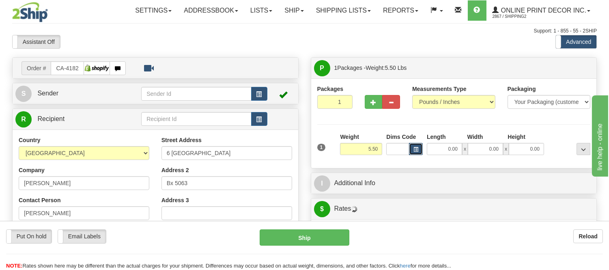
click at [416, 154] on button "button" at bounding box center [416, 149] width 14 height 12
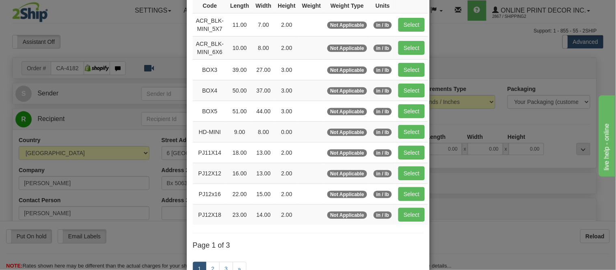
scroll to position [90, 0]
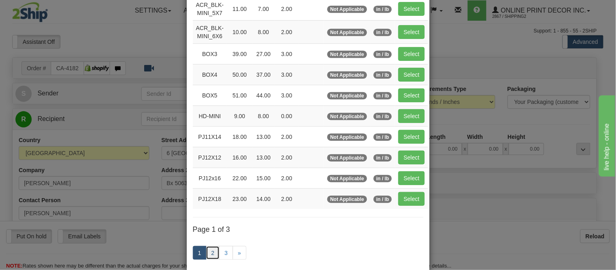
click at [206, 250] on link "2" at bounding box center [213, 253] width 14 height 14
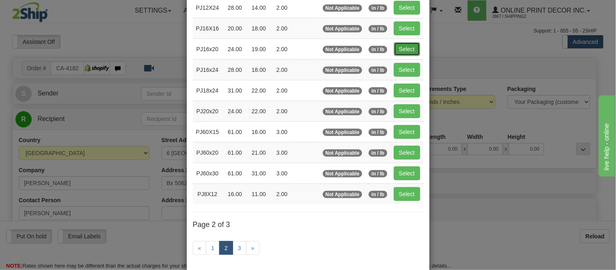
click at [403, 42] on button "Select" at bounding box center [407, 49] width 26 height 14
type input "PJ16x20"
type input "24.00"
type input "19.00"
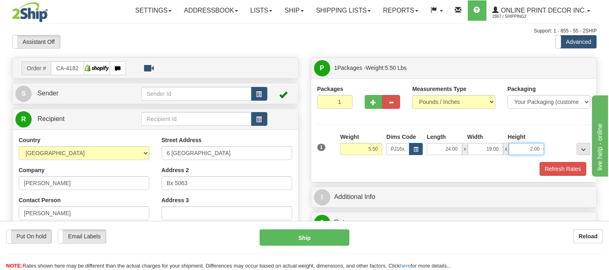
drag, startPoint x: 543, startPoint y: 148, endPoint x: 513, endPoint y: 152, distance: 30.8
click at [513, 152] on input "2.00" at bounding box center [526, 149] width 35 height 12
click button "Delete" at bounding box center [0, 0] width 0 height 0
type input "4.00"
click at [367, 98] on button "button" at bounding box center [374, 102] width 18 height 14
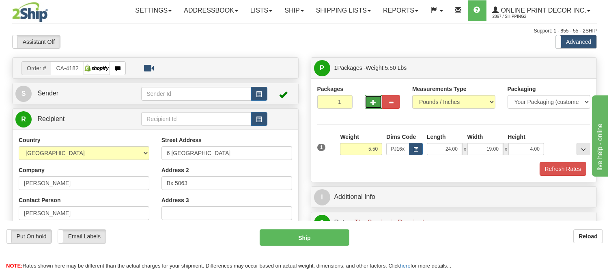
radio input "true"
type input "2"
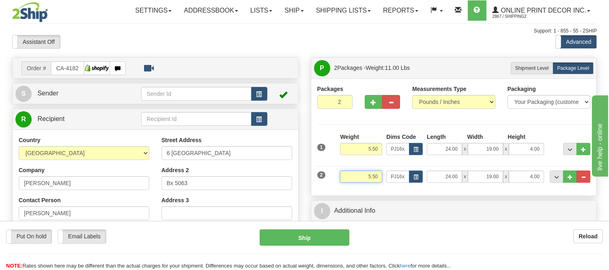
drag, startPoint x: 379, startPoint y: 179, endPoint x: 329, endPoint y: 172, distance: 50.9
click at [329, 172] on div "2 Weight 5.50 Dims Code PJ16x20 Length Width" at bounding box center [454, 175] width 278 height 27
type input "4.40"
click at [416, 176] on span "button" at bounding box center [416, 177] width 5 height 4
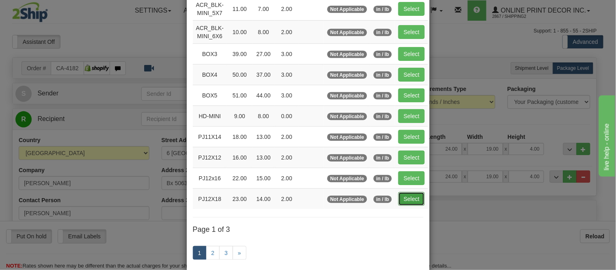
click at [405, 201] on button "Select" at bounding box center [411, 199] width 26 height 14
type input "PJ12X18"
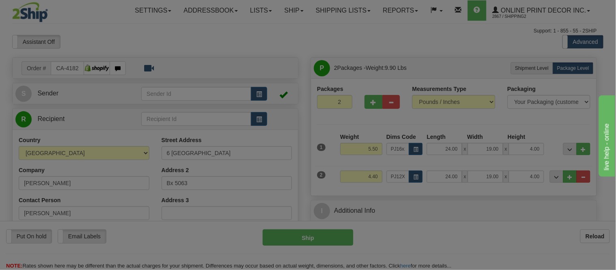
type input "23.00"
type input "14.00"
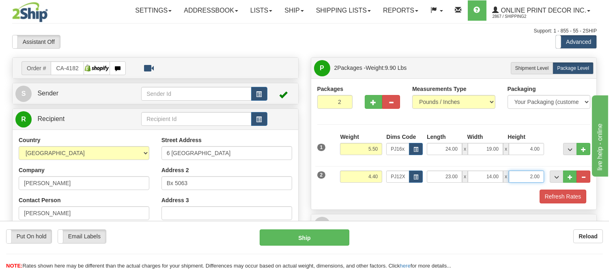
drag, startPoint x: 540, startPoint y: 177, endPoint x: 500, endPoint y: 181, distance: 40.5
click at [500, 181] on div "23.00 x 14.00 x 2.00" at bounding box center [485, 176] width 117 height 12
click button "Delete" at bounding box center [0, 0] width 0 height 0
type input "4.00"
click at [554, 199] on button "Refresh Rates" at bounding box center [563, 197] width 47 height 14
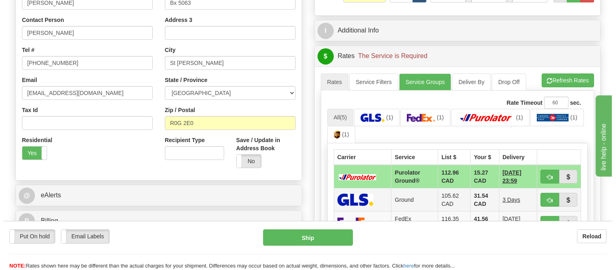
scroll to position [225, 0]
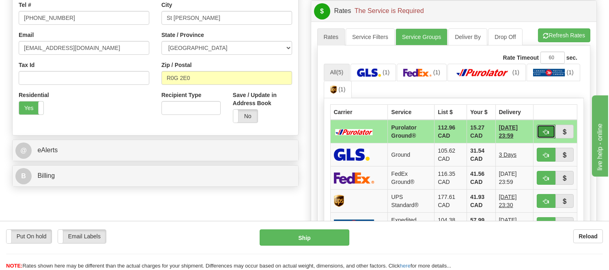
click at [546, 133] on span "button" at bounding box center [546, 131] width 6 height 5
type input "260"
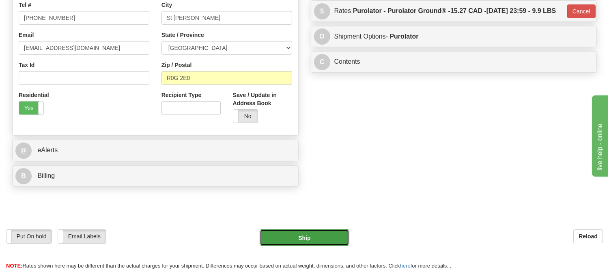
click at [303, 234] on button "Ship" at bounding box center [304, 237] width 89 height 16
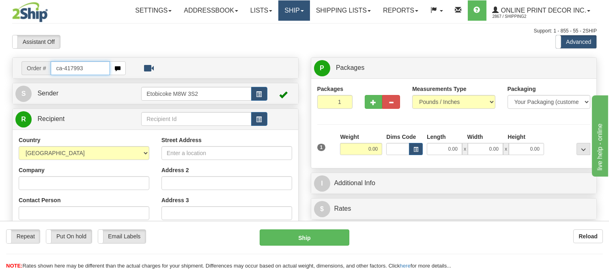
type input "ca-417993"
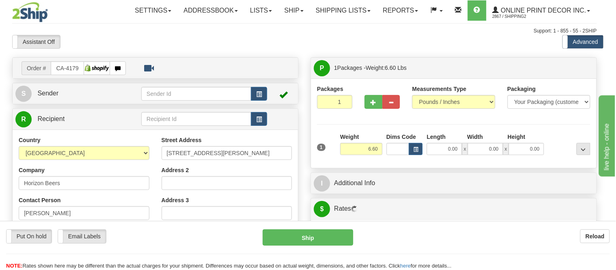
type input "YORK"
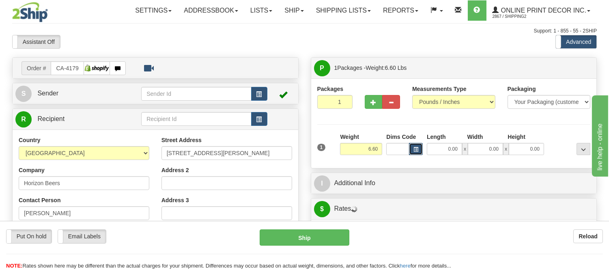
click at [415, 152] on span "button" at bounding box center [416, 149] width 5 height 4
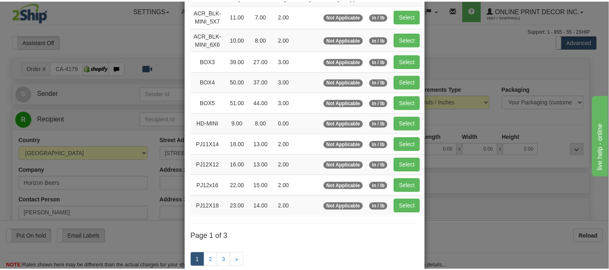
scroll to position [90, 0]
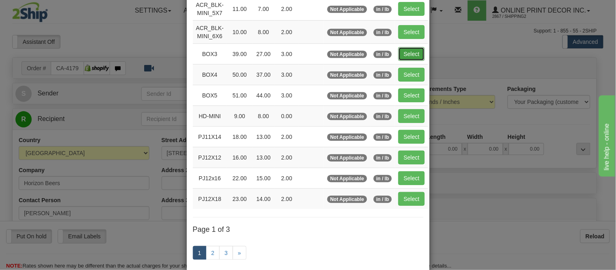
click at [411, 50] on button "Select" at bounding box center [411, 54] width 26 height 14
type input "BOX3"
type input "39.00"
type input "27.00"
type input "3.00"
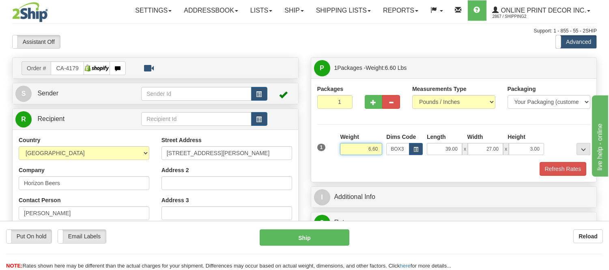
drag, startPoint x: 379, startPoint y: 147, endPoint x: 343, endPoint y: 157, distance: 37.2
click at [343, 157] on div "Weight 6.60" at bounding box center [361, 147] width 46 height 28
type input "1"
type input "13.98"
drag, startPoint x: 501, startPoint y: 145, endPoint x: 452, endPoint y: 144, distance: 49.1
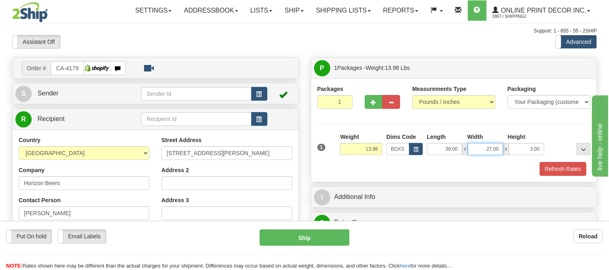
click at [452, 144] on div "39.00 x 27.00 x 3.00" at bounding box center [485, 149] width 117 height 12
click button "Delete" at bounding box center [0, 0] width 0 height 0
type input "39.00"
drag, startPoint x: 348, startPoint y: 99, endPoint x: 319, endPoint y: 108, distance: 31.2
click at [319, 108] on input "1" at bounding box center [334, 102] width 35 height 14
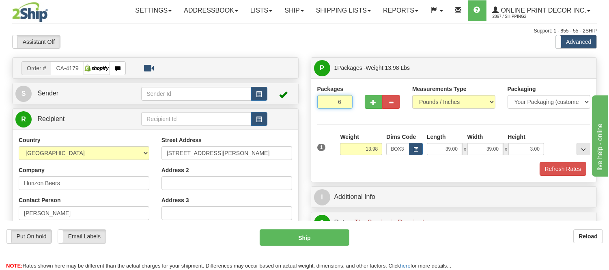
type input "6"
radio input "true"
click button "Delete" at bounding box center [0, 0] width 0 height 0
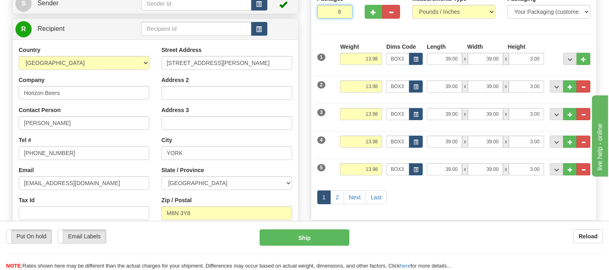
scroll to position [135, 0]
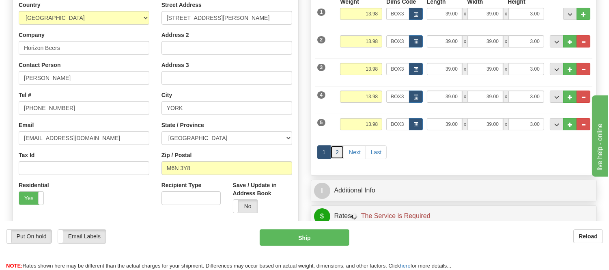
click at [337, 153] on link "2" at bounding box center [337, 152] width 14 height 14
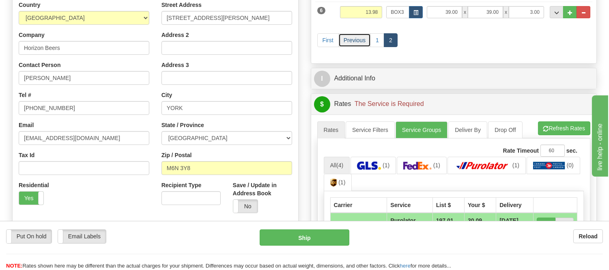
click at [368, 41] on link "Previous" at bounding box center [354, 40] width 32 height 14
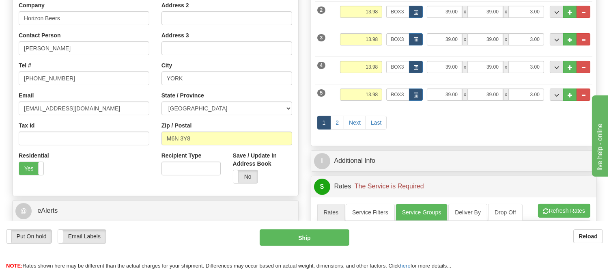
scroll to position [180, 0]
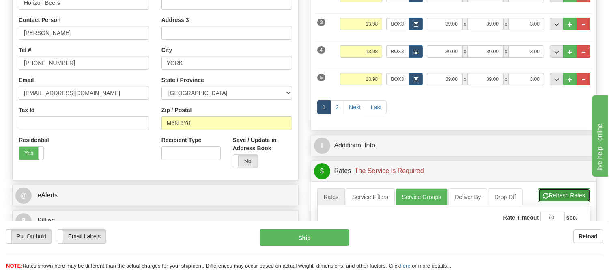
click at [557, 199] on button "Refresh Rates" at bounding box center [564, 195] width 52 height 14
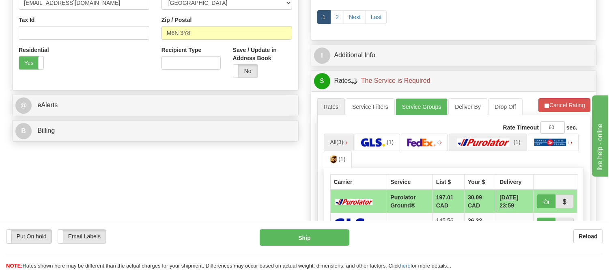
scroll to position [360, 0]
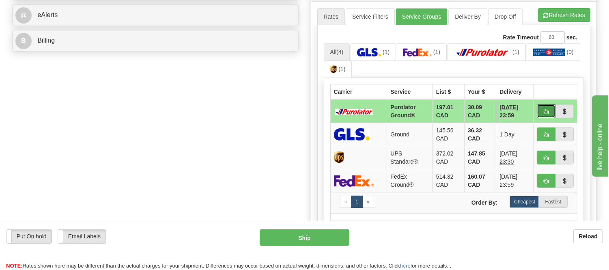
click at [541, 112] on button "button" at bounding box center [546, 111] width 19 height 14
type input "260"
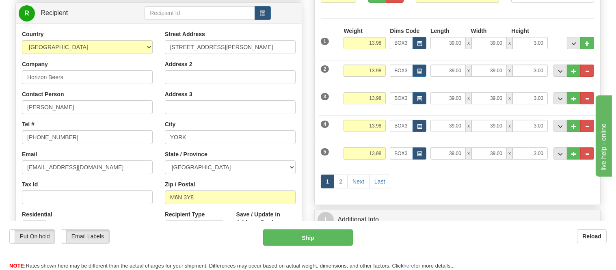
scroll to position [90, 0]
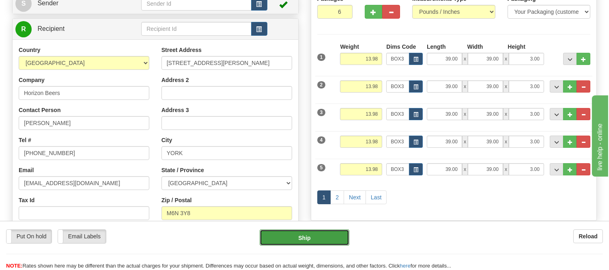
click at [308, 237] on button "Ship" at bounding box center [304, 237] width 89 height 16
